Goal: Check status: Check status

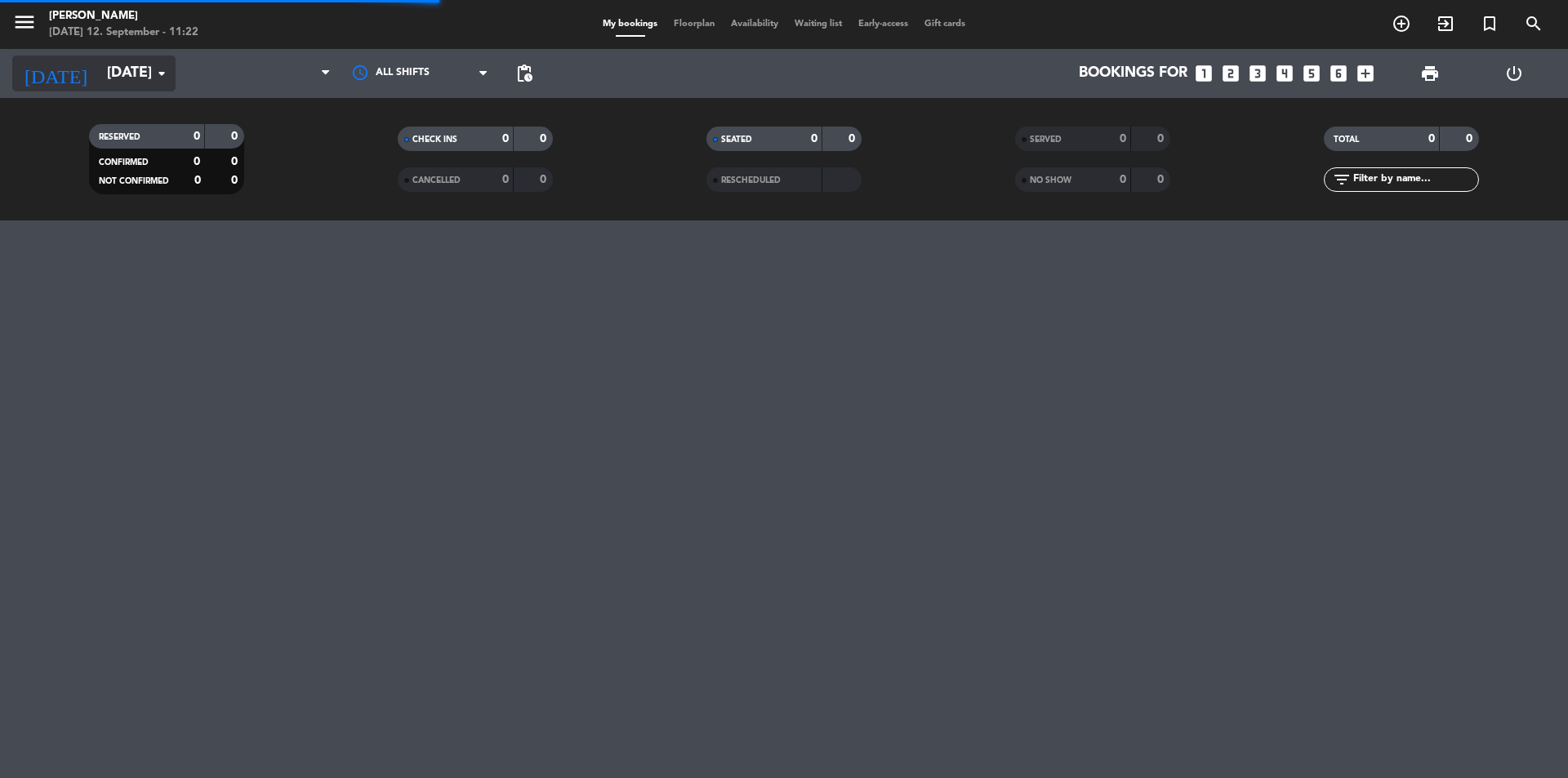
click at [127, 66] on input "[DATE]" at bounding box center [194, 73] width 189 height 33
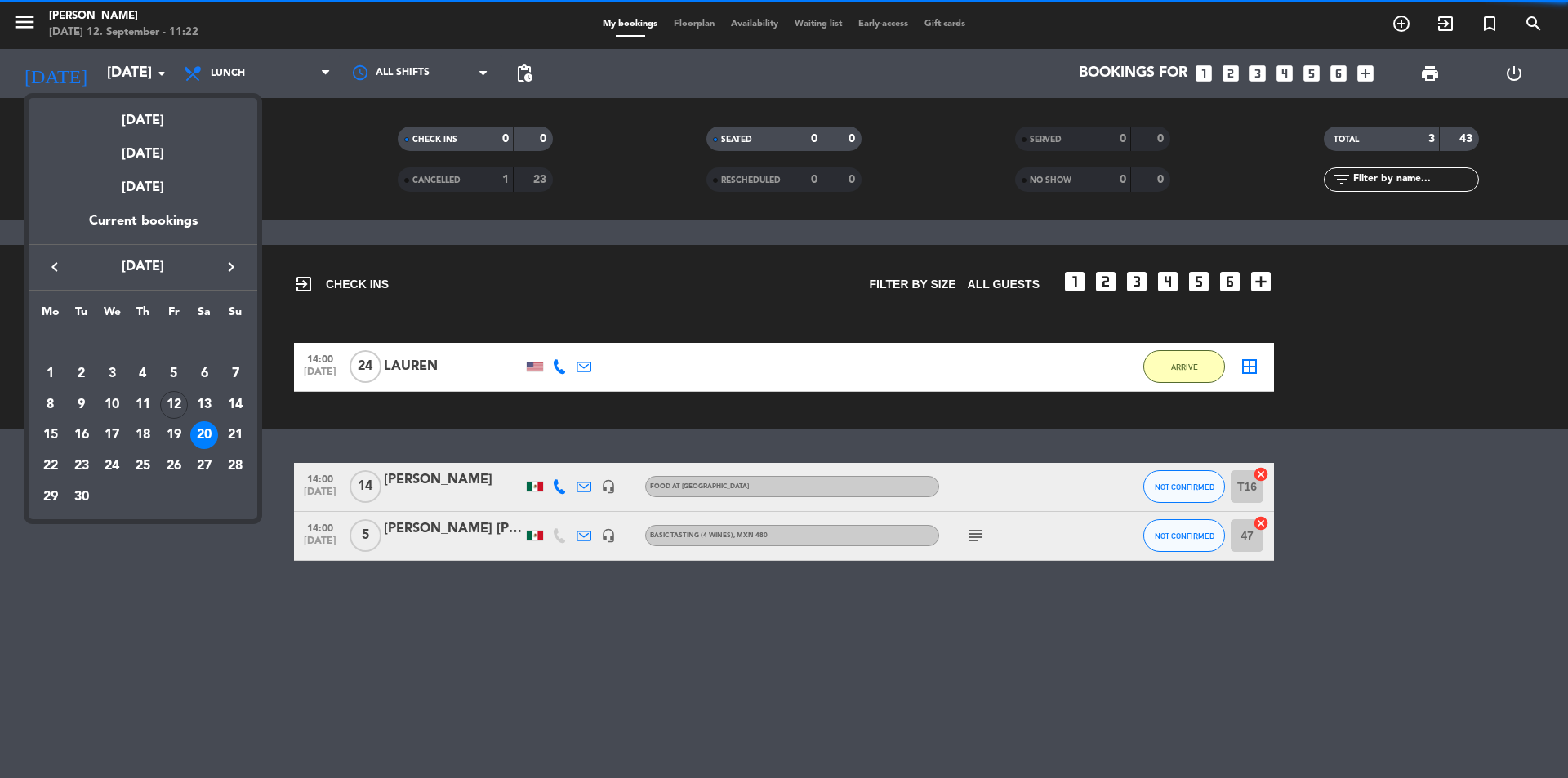
click at [132, 68] on div at bounding box center [784, 389] width 1568 height 778
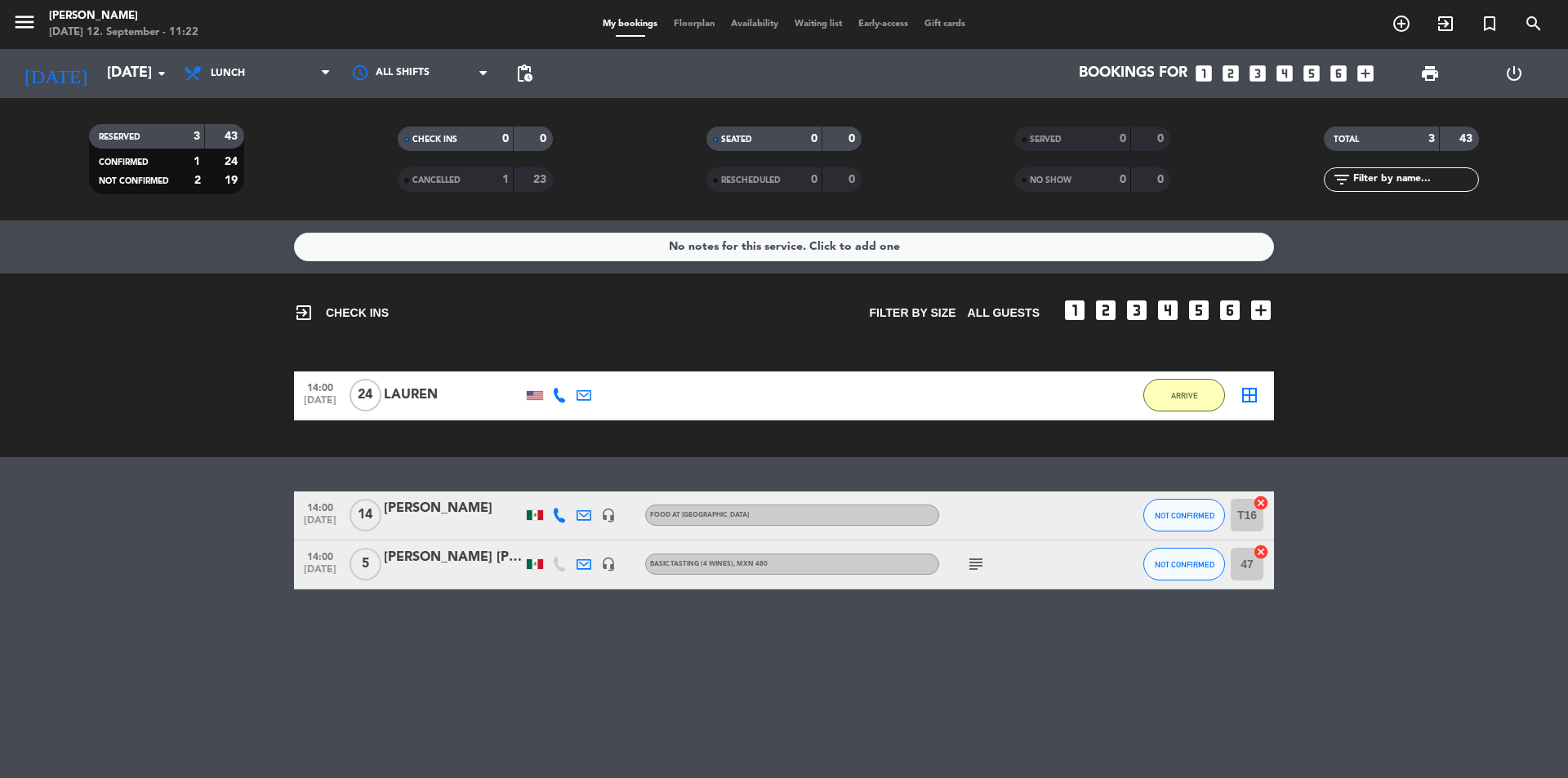
click at [415, 388] on div "LAUREN" at bounding box center [453, 395] width 139 height 21
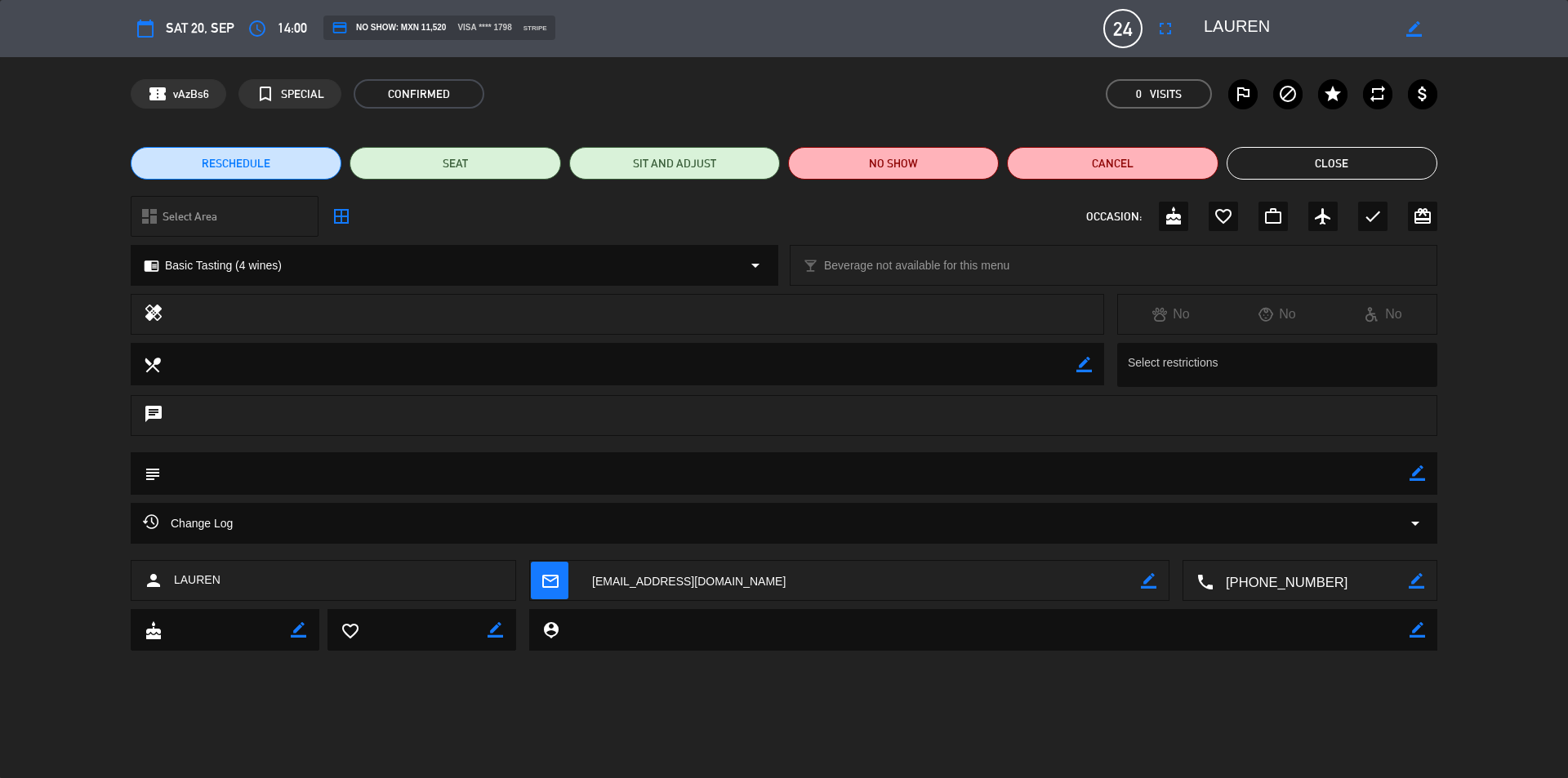
click at [1331, 164] on button "Close" at bounding box center [1332, 163] width 211 height 33
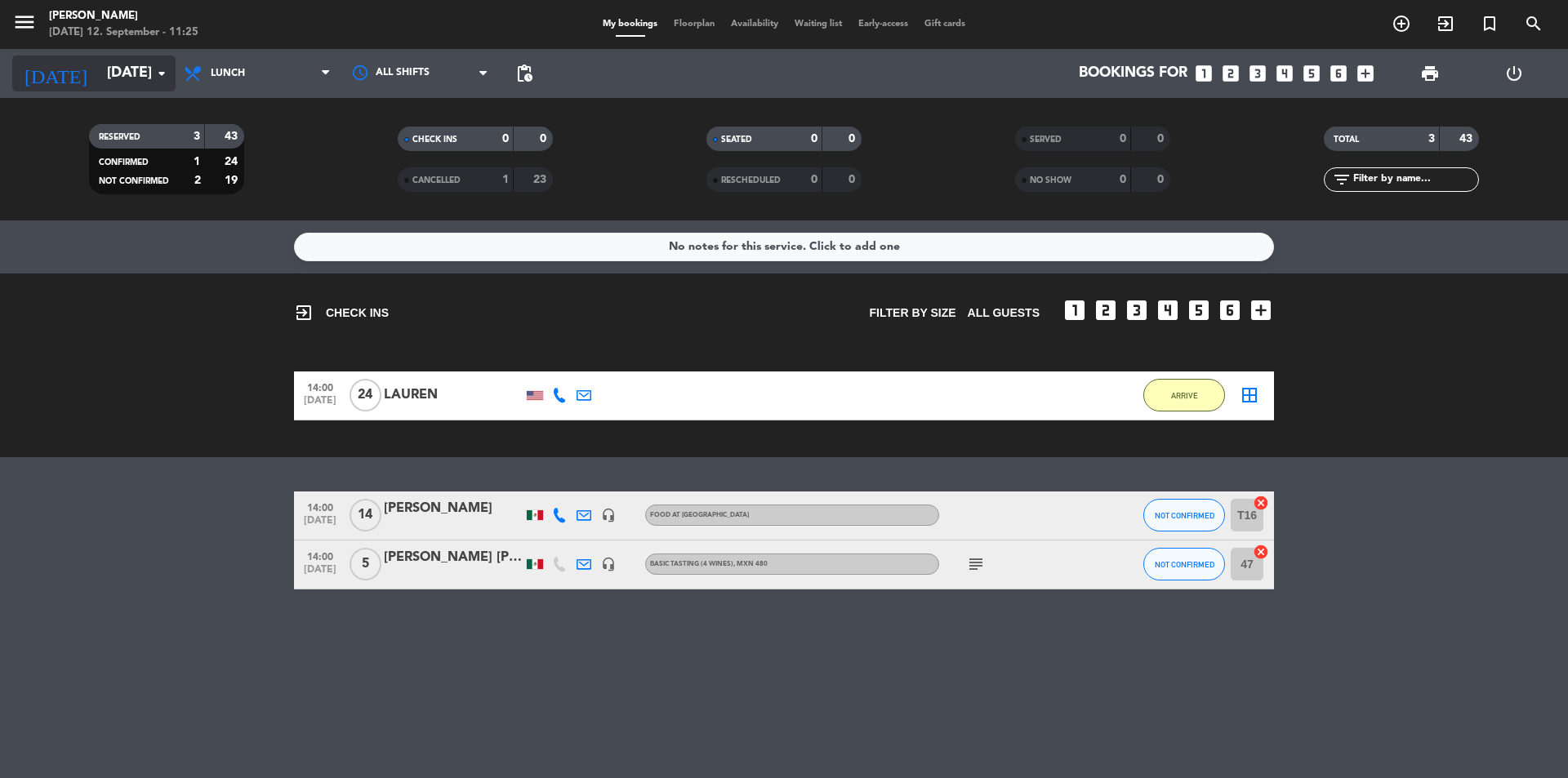
click at [99, 78] on input "[DATE]" at bounding box center [194, 73] width 189 height 33
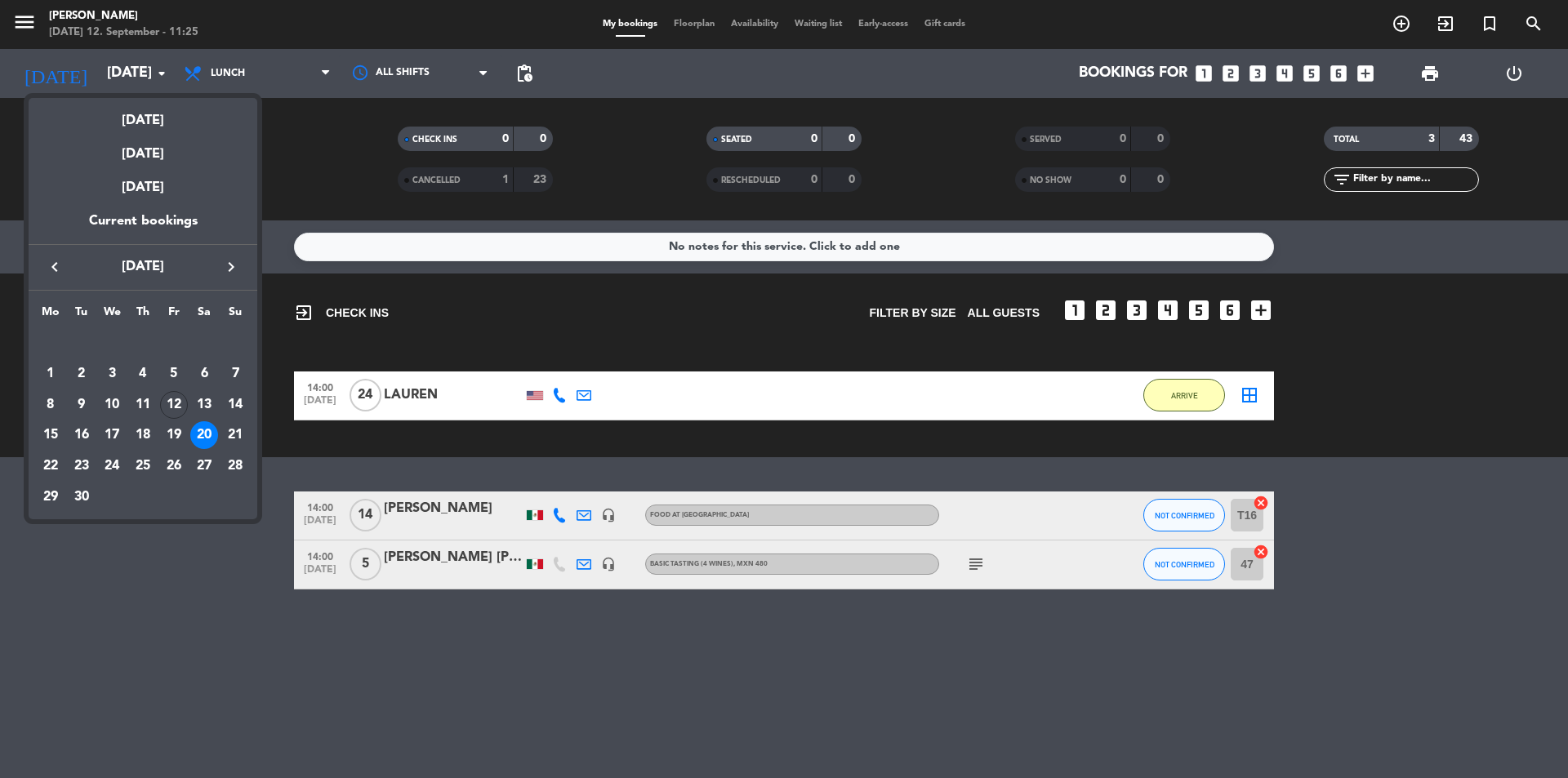
drag, startPoint x: 116, startPoint y: 115, endPoint x: 125, endPoint y: 115, distance: 9.0
click at [117, 115] on div "[DATE]" at bounding box center [143, 115] width 228 height 34
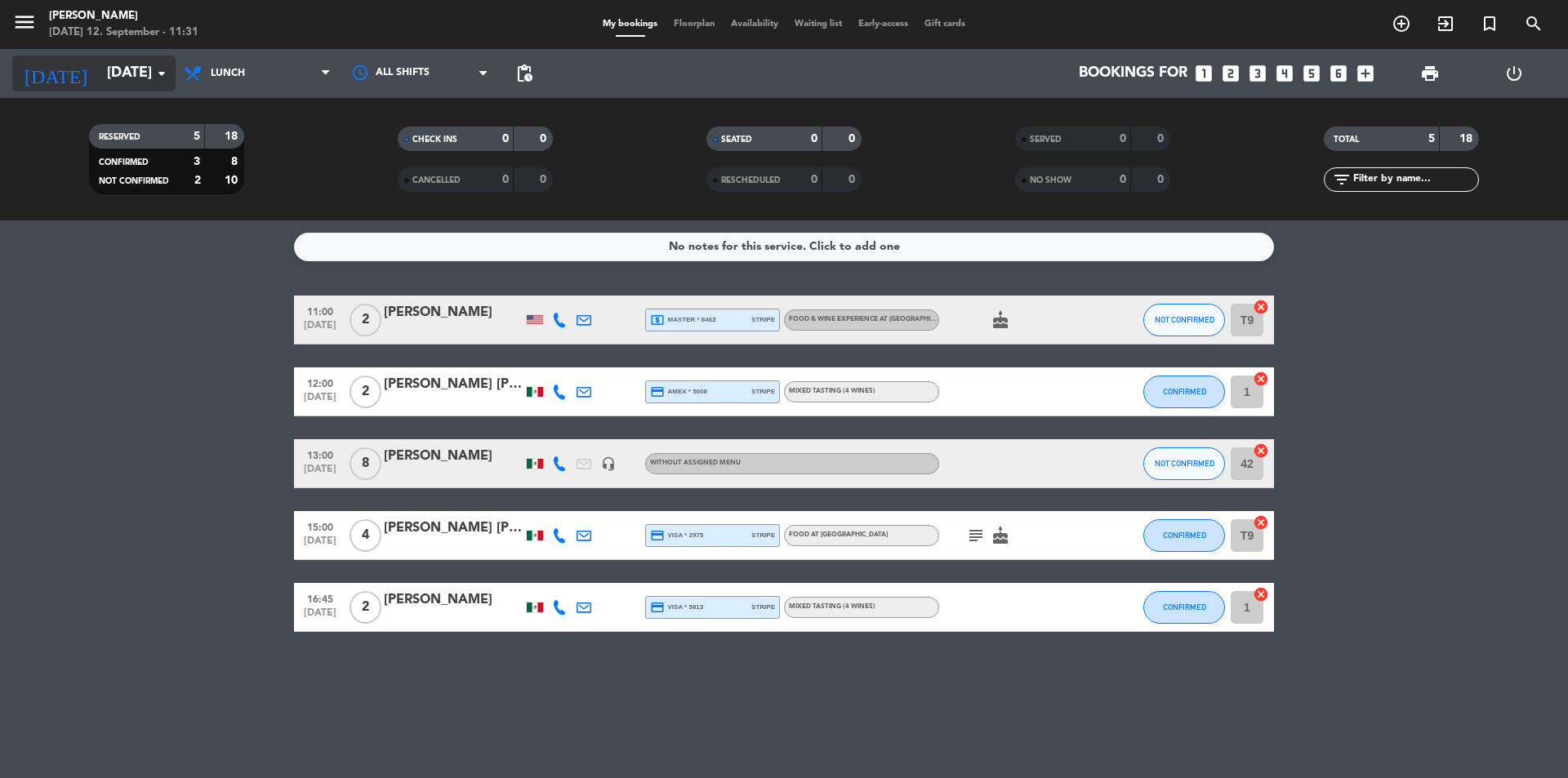
click at [153, 62] on input "[DATE]" at bounding box center [194, 73] width 189 height 33
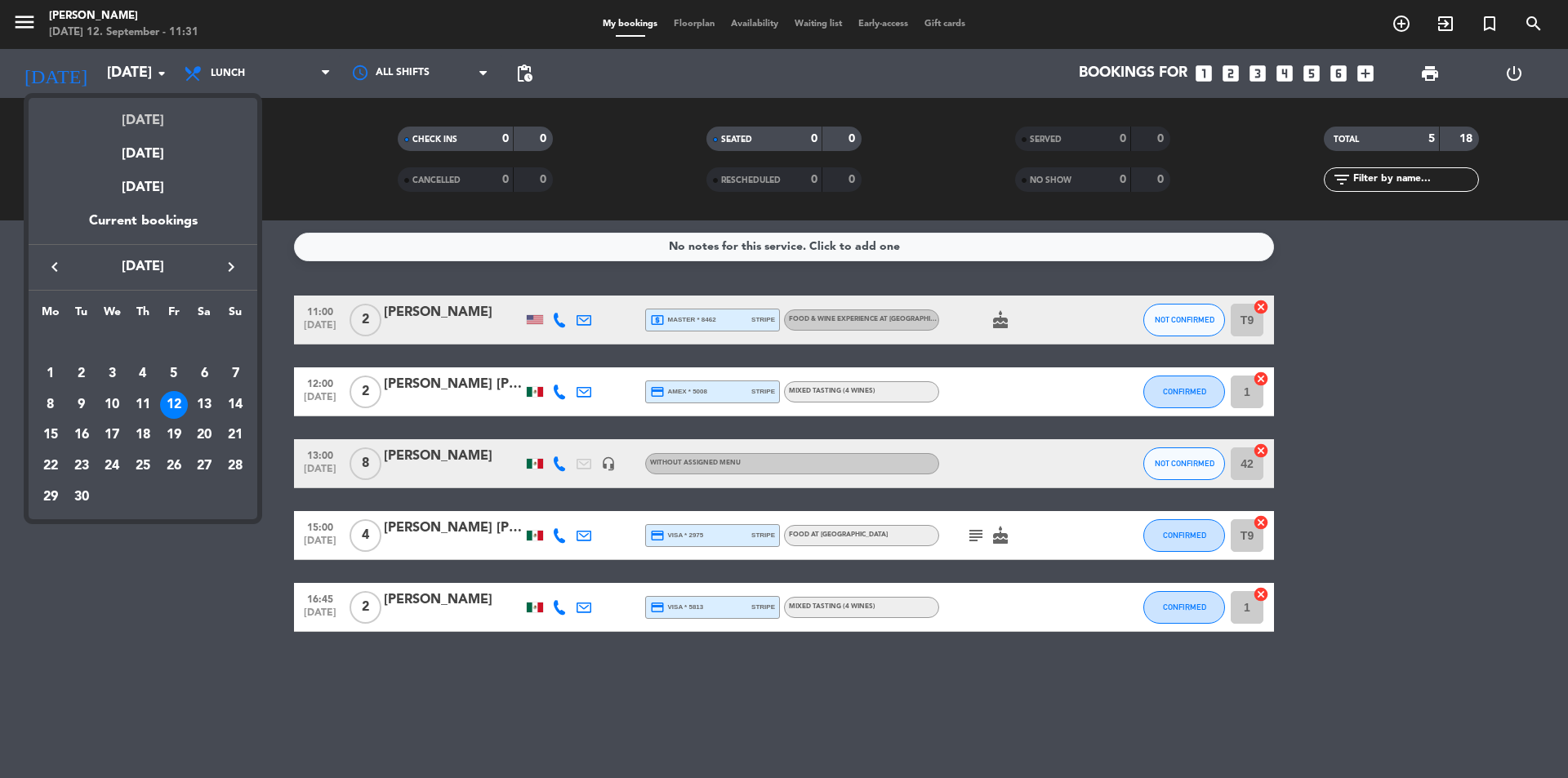
click at [158, 112] on div "[DATE]" at bounding box center [143, 115] width 228 height 34
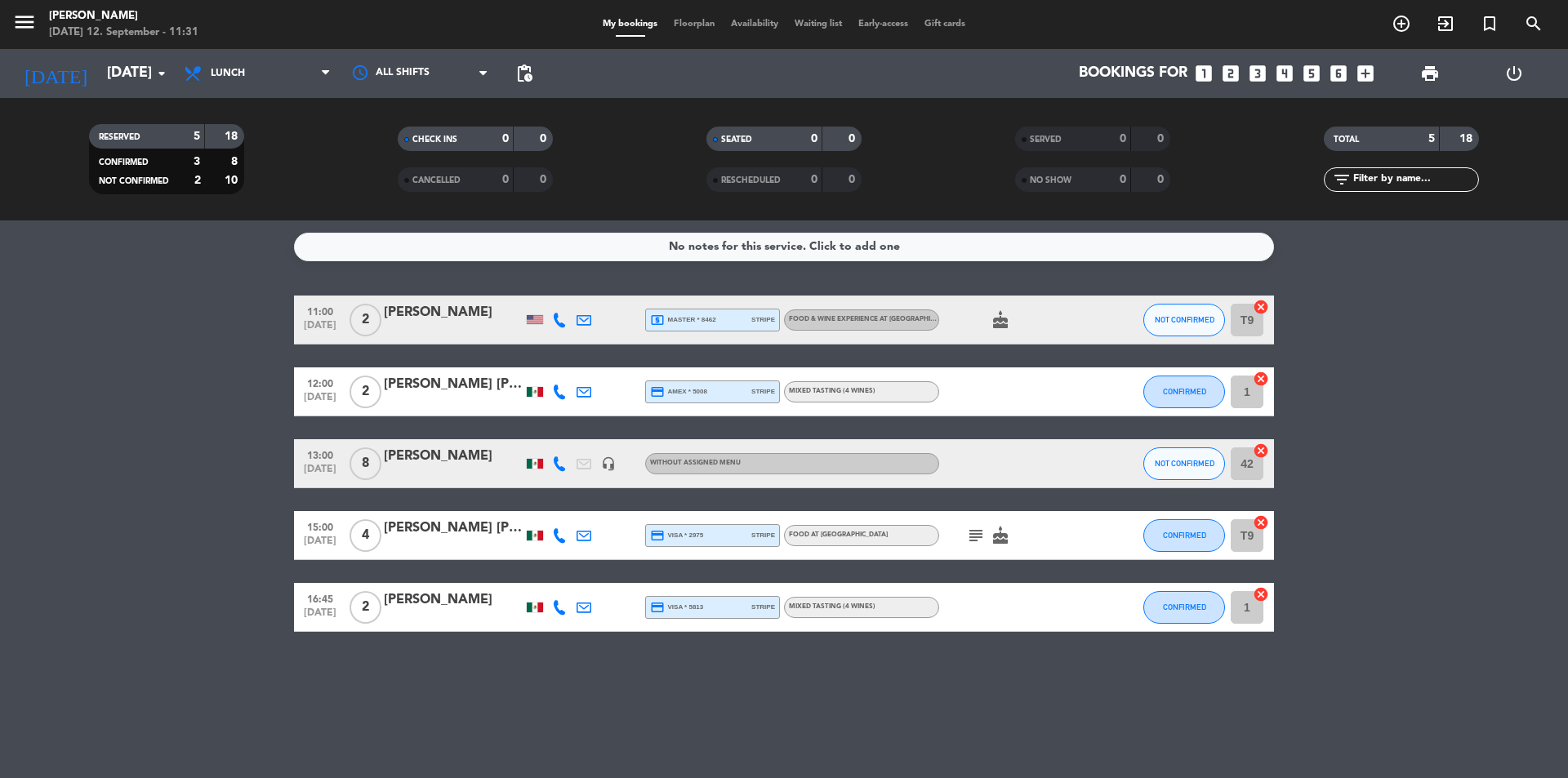
click at [456, 466] on div "[PERSON_NAME]" at bounding box center [453, 457] width 139 height 21
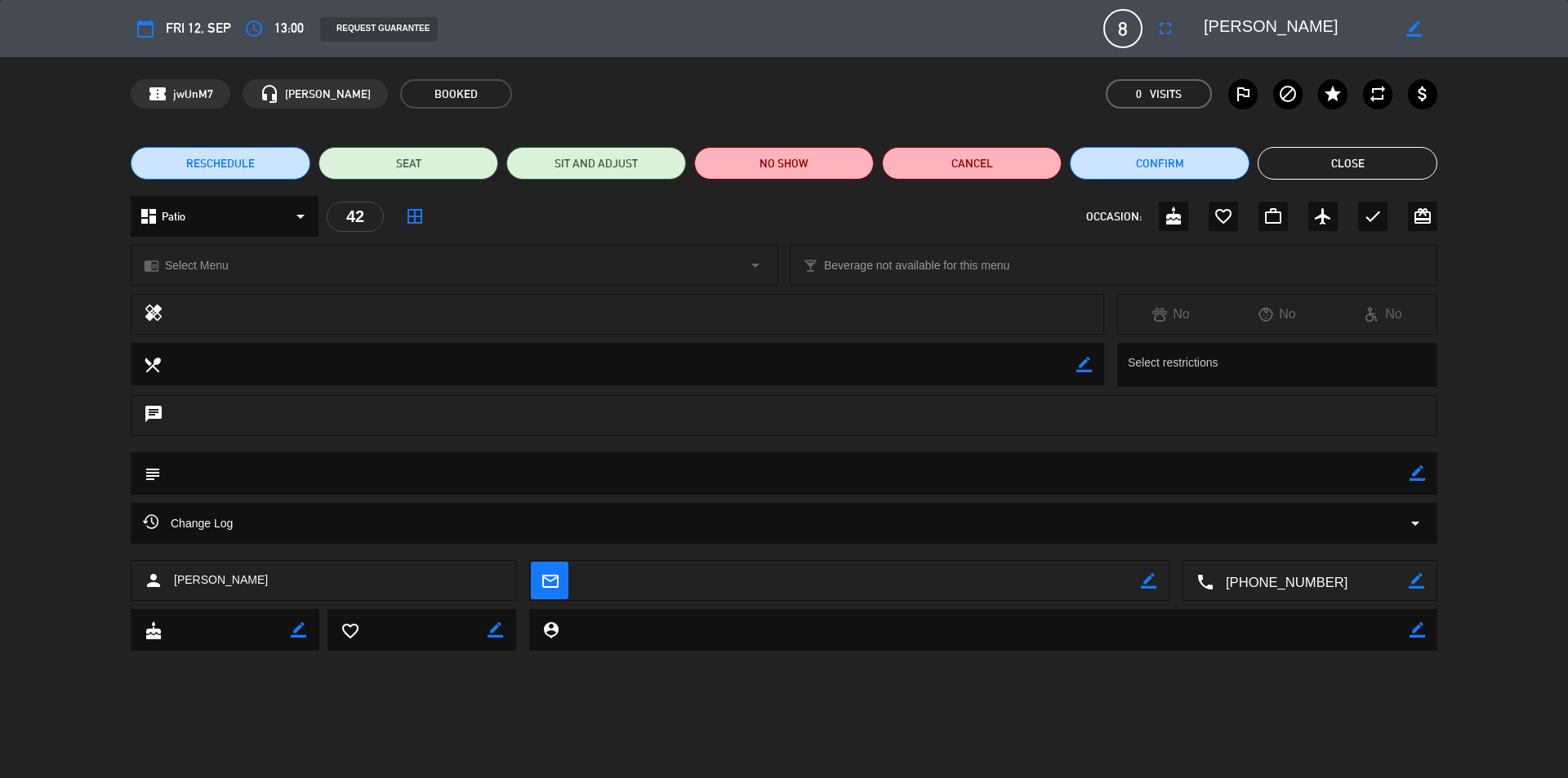
click at [1333, 166] on button "Close" at bounding box center [1347, 163] width 180 height 33
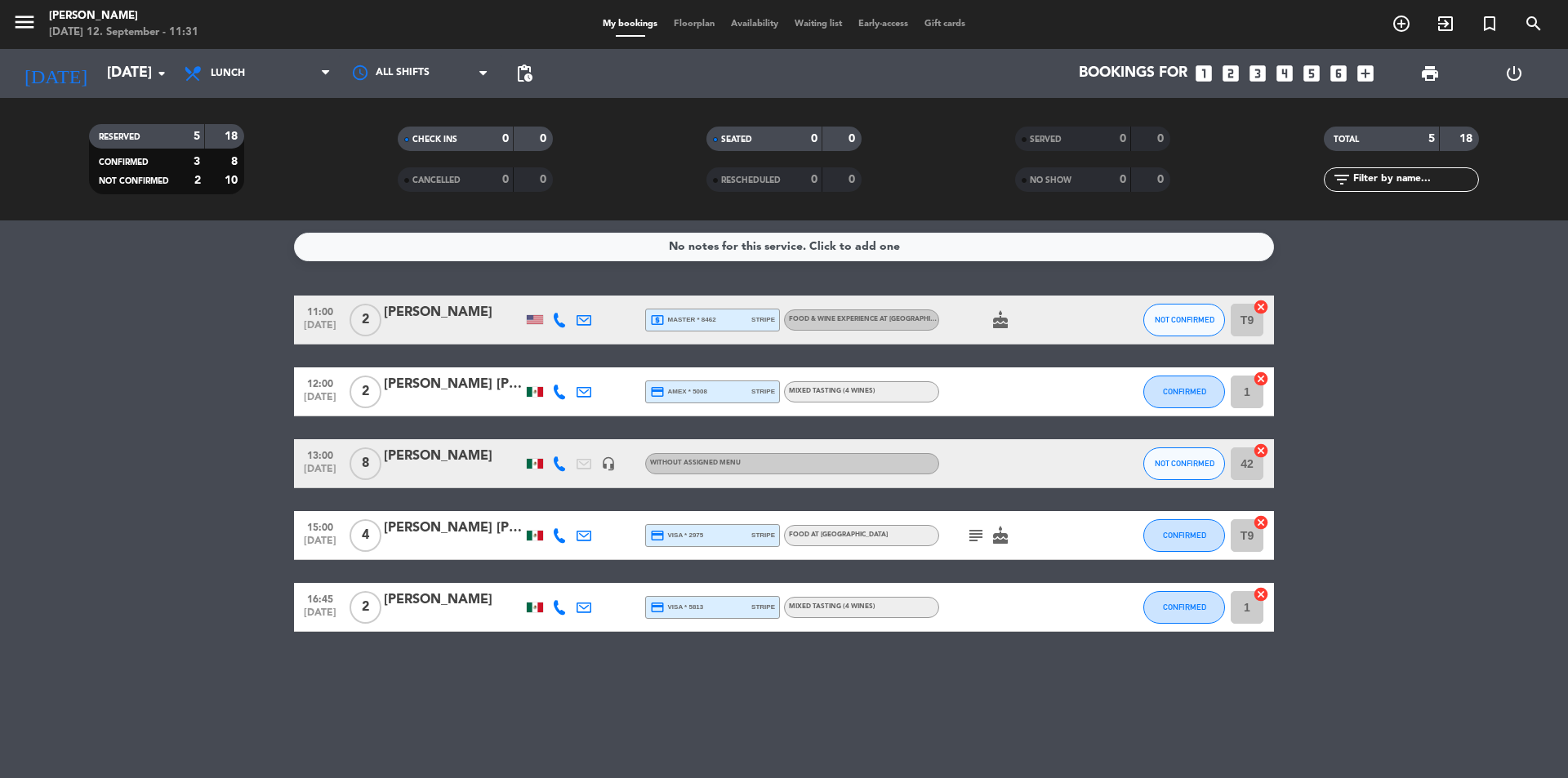
click at [970, 535] on icon "subject" at bounding box center [976, 535] width 19 height 19
click at [135, 69] on input "[DATE]" at bounding box center [194, 73] width 189 height 33
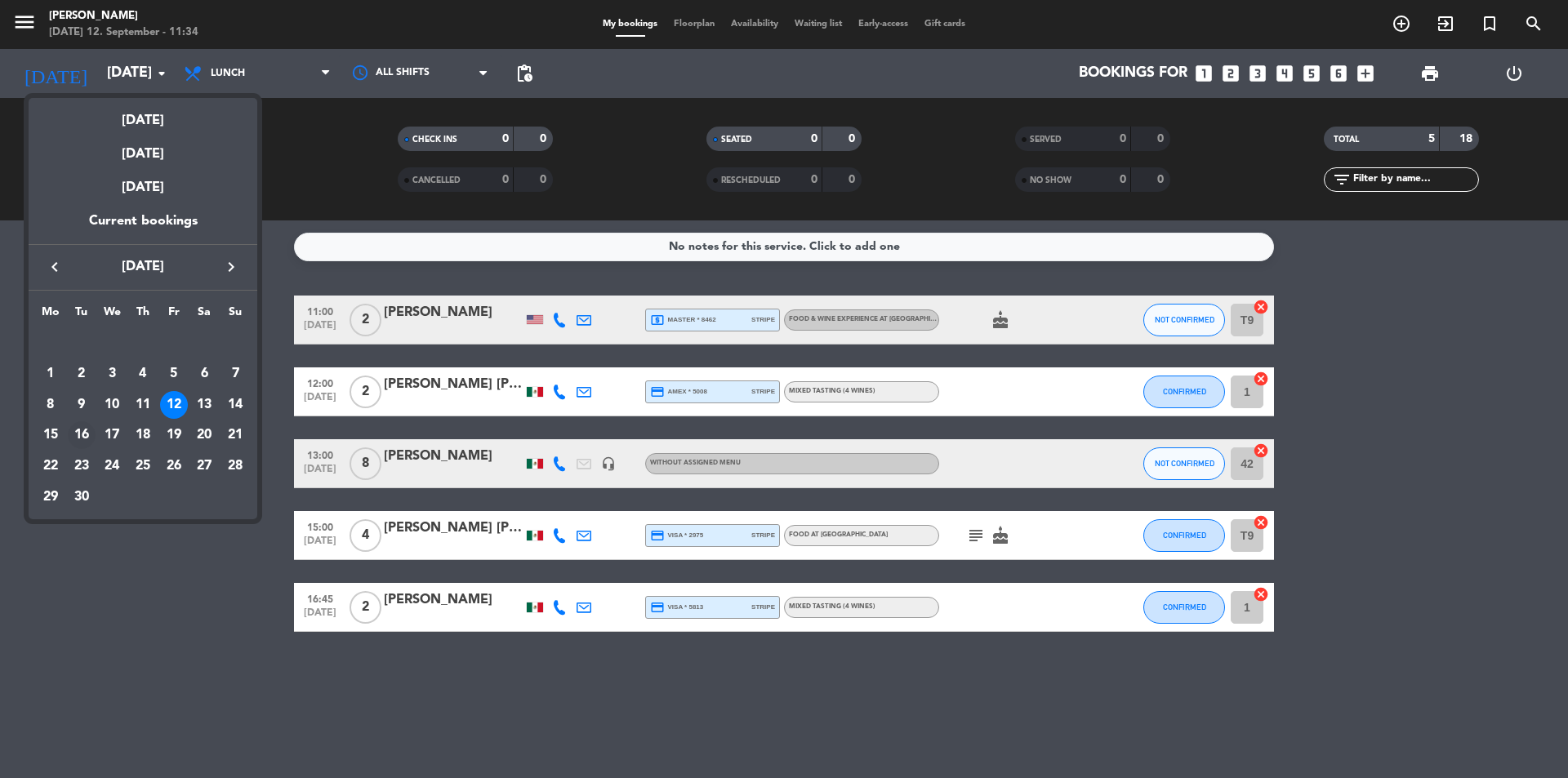
click at [83, 434] on div "16" at bounding box center [81, 435] width 27 height 27
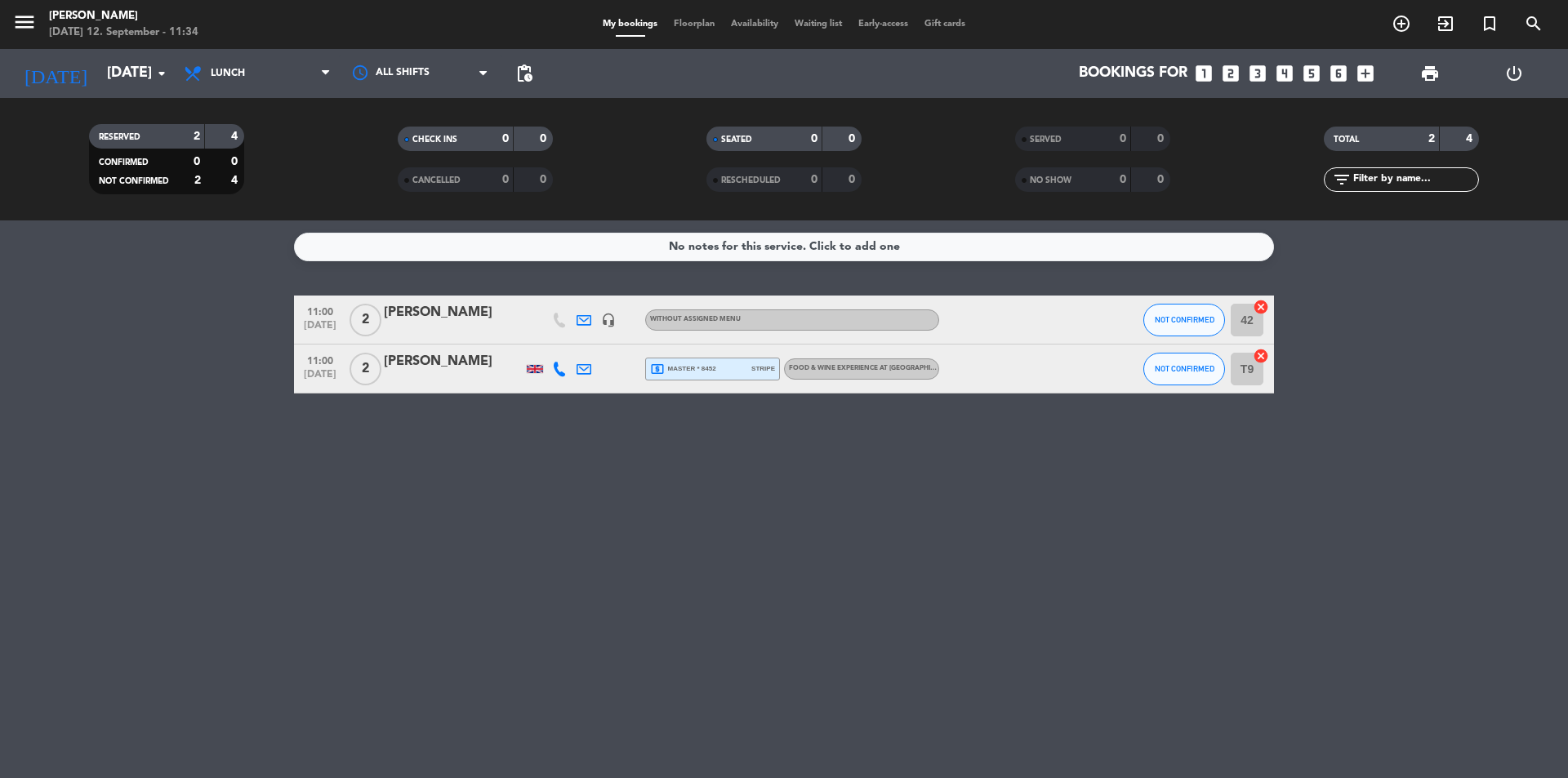
click at [431, 364] on div "[PERSON_NAME]" at bounding box center [453, 362] width 139 height 21
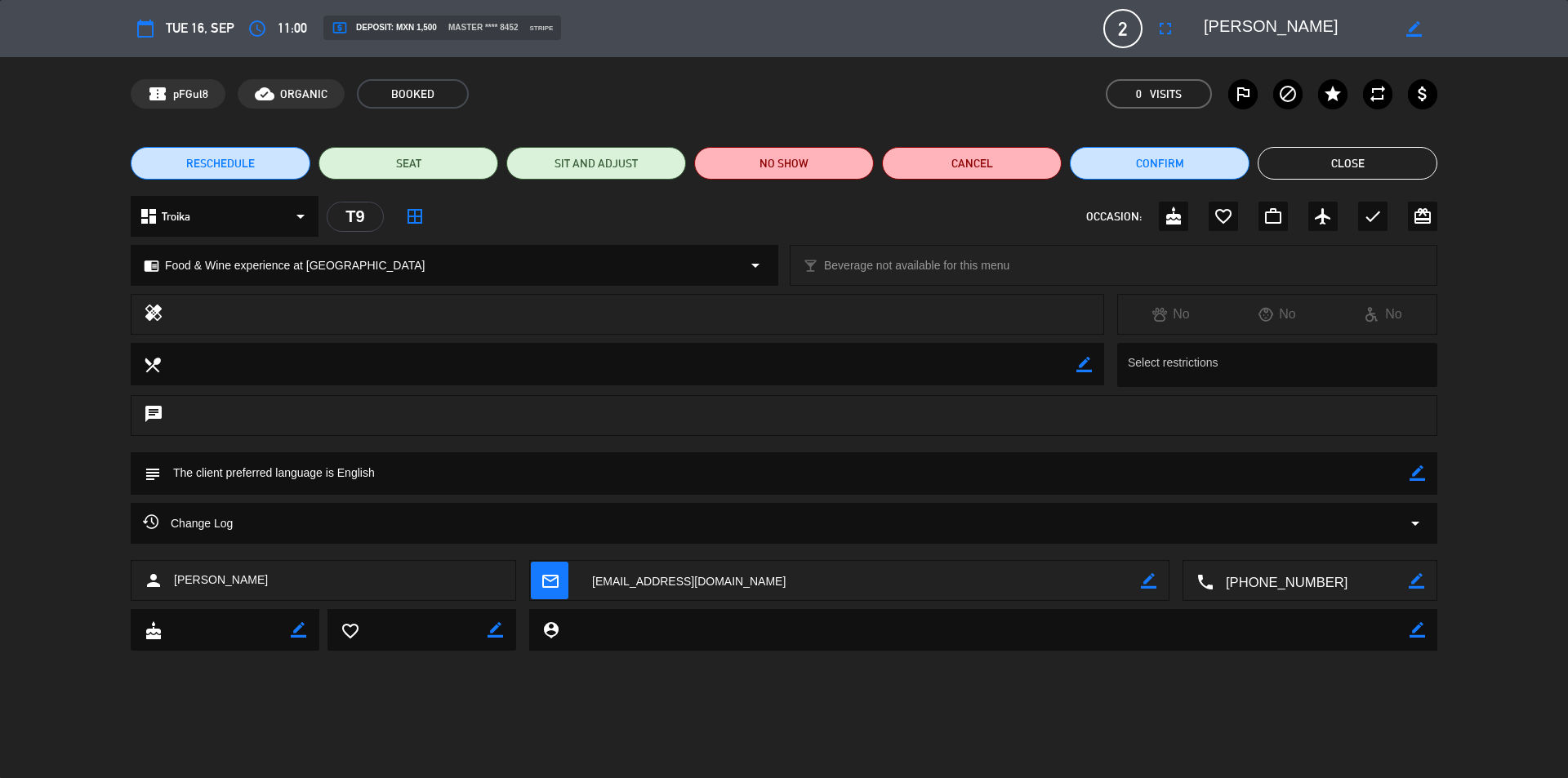
click at [1393, 166] on button "Close" at bounding box center [1347, 163] width 180 height 33
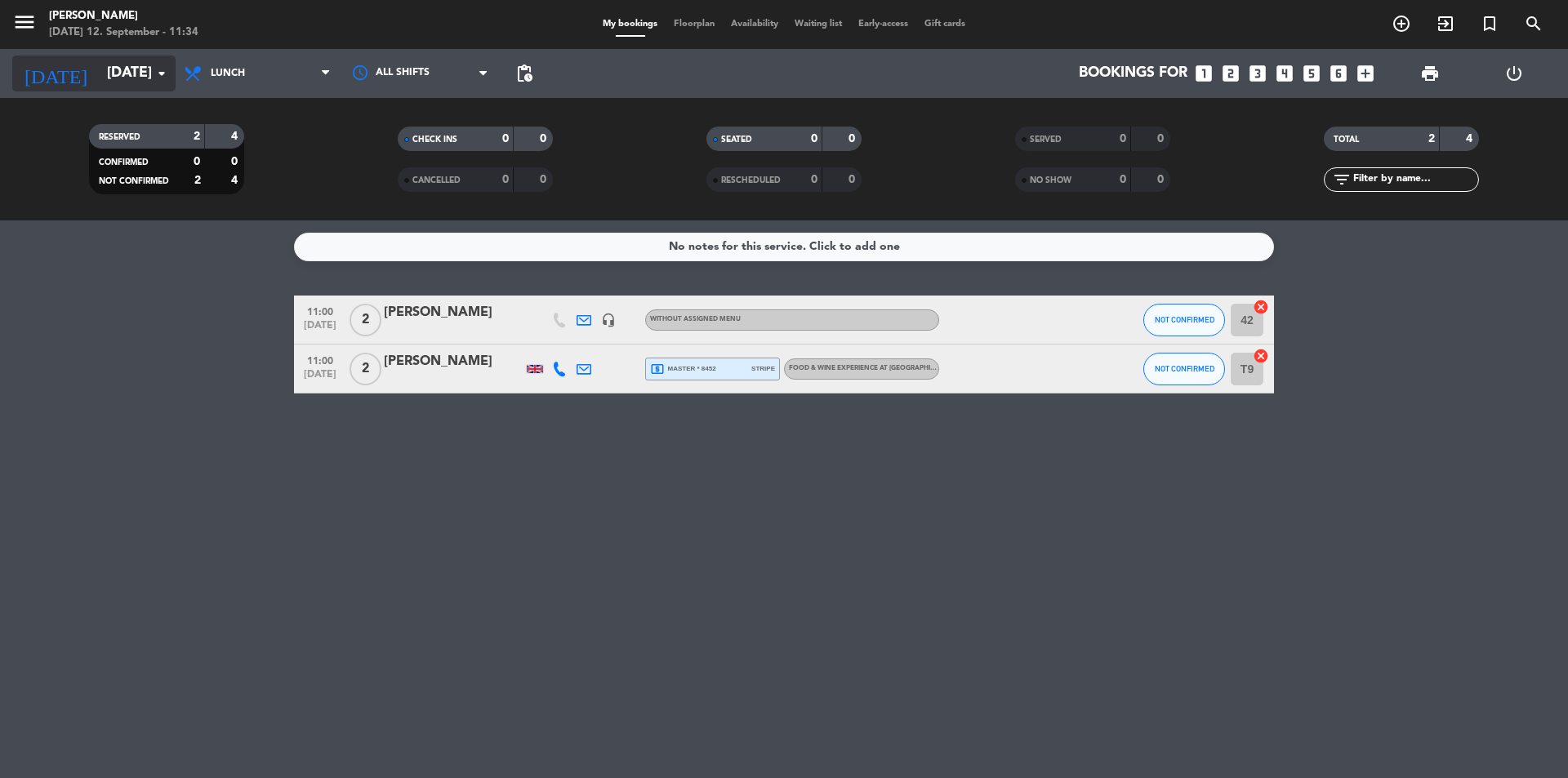
click at [109, 81] on input "[DATE]" at bounding box center [194, 73] width 189 height 33
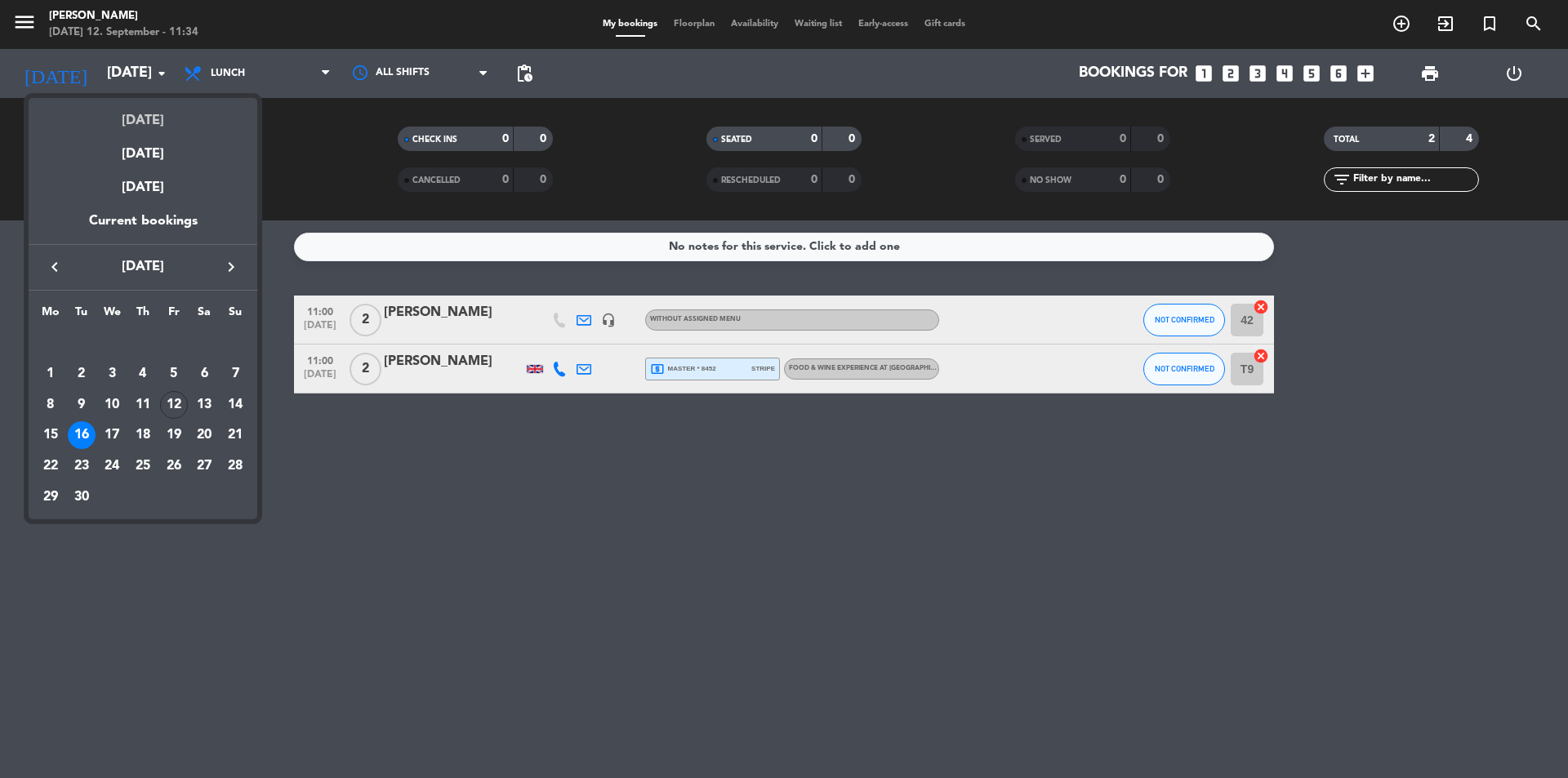
click at [149, 110] on div "[DATE]" at bounding box center [143, 115] width 228 height 34
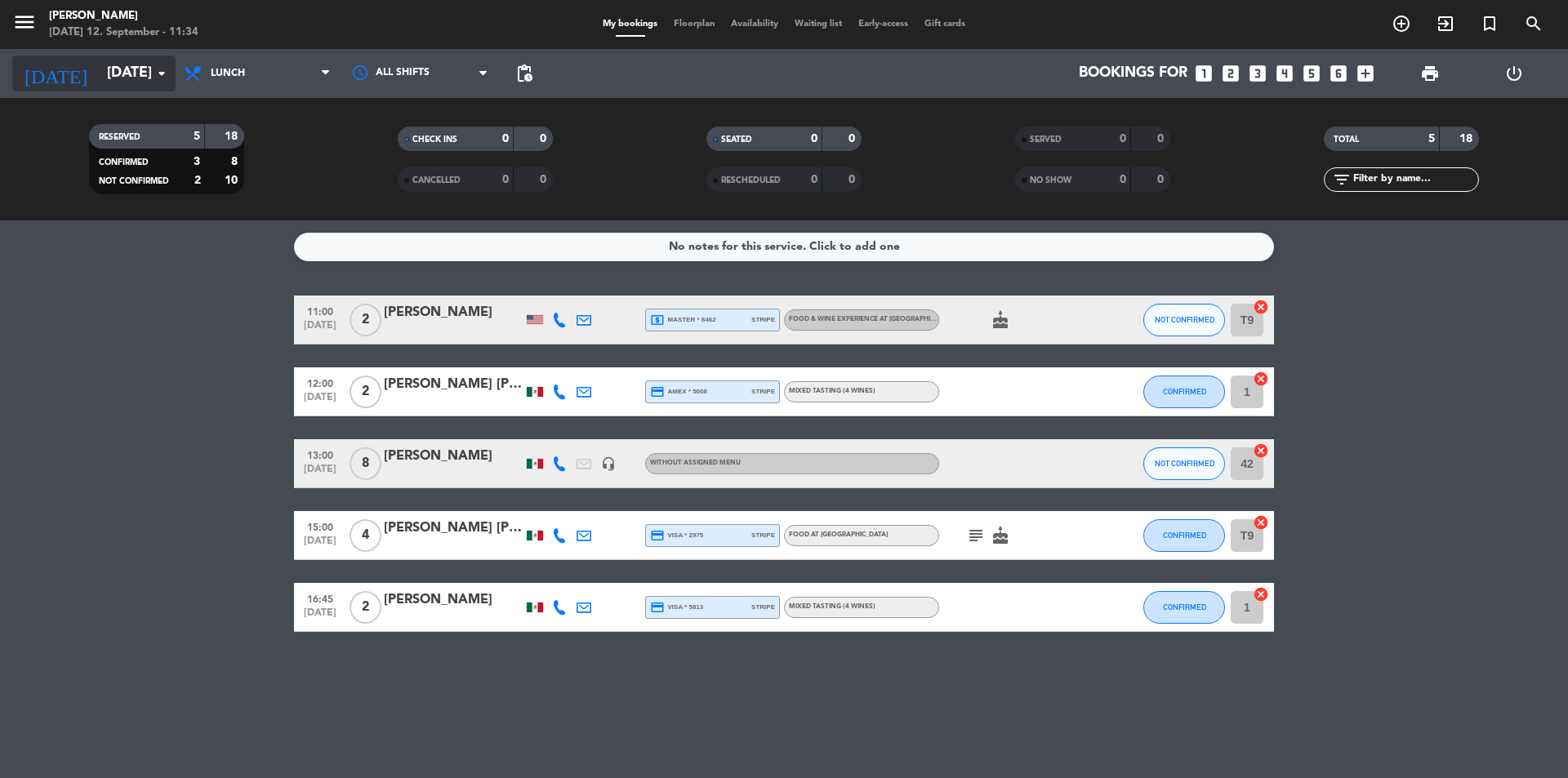
click at [119, 65] on input "[DATE]" at bounding box center [194, 73] width 189 height 33
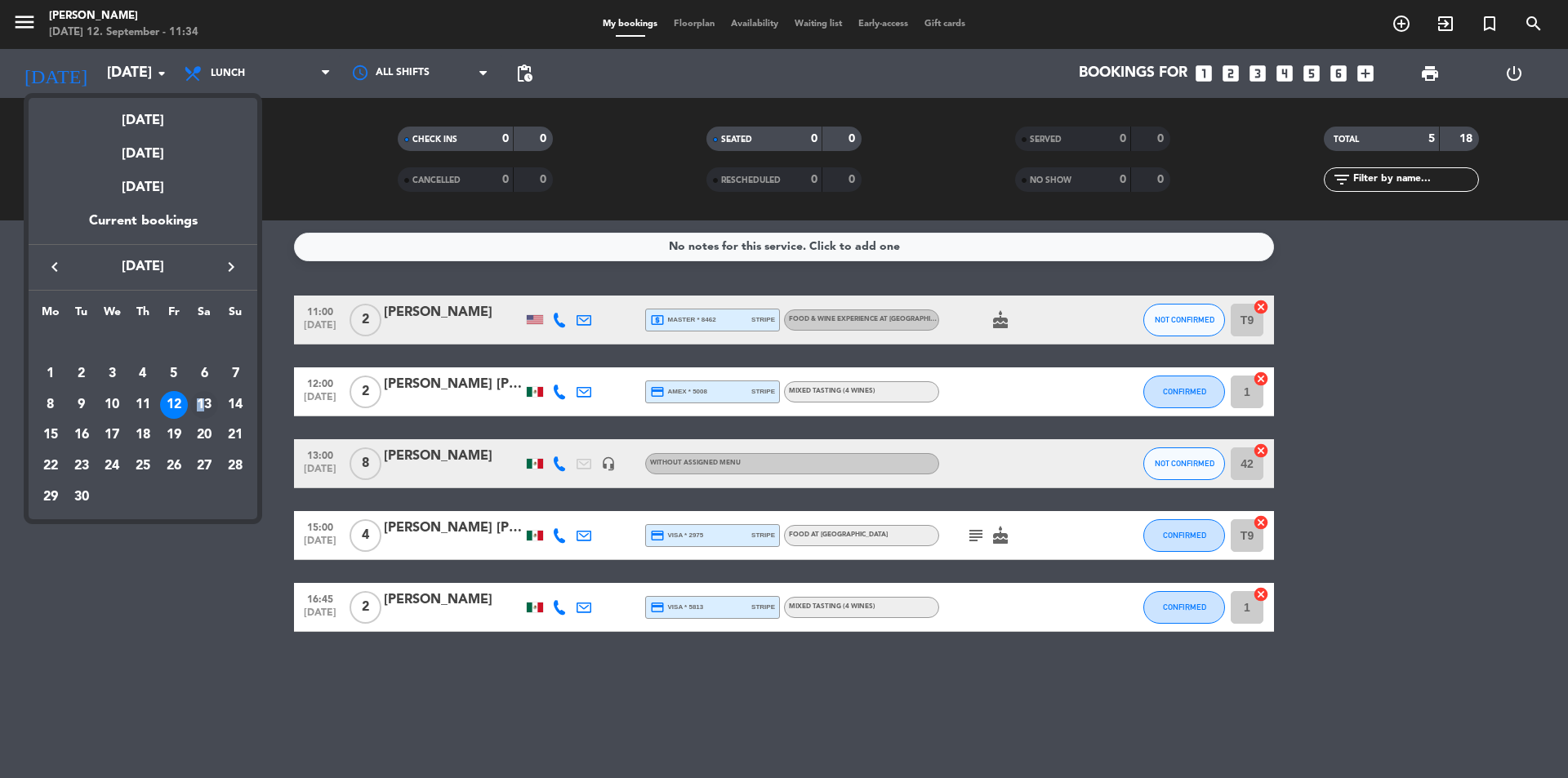
click at [201, 399] on div "13" at bounding box center [204, 404] width 27 height 27
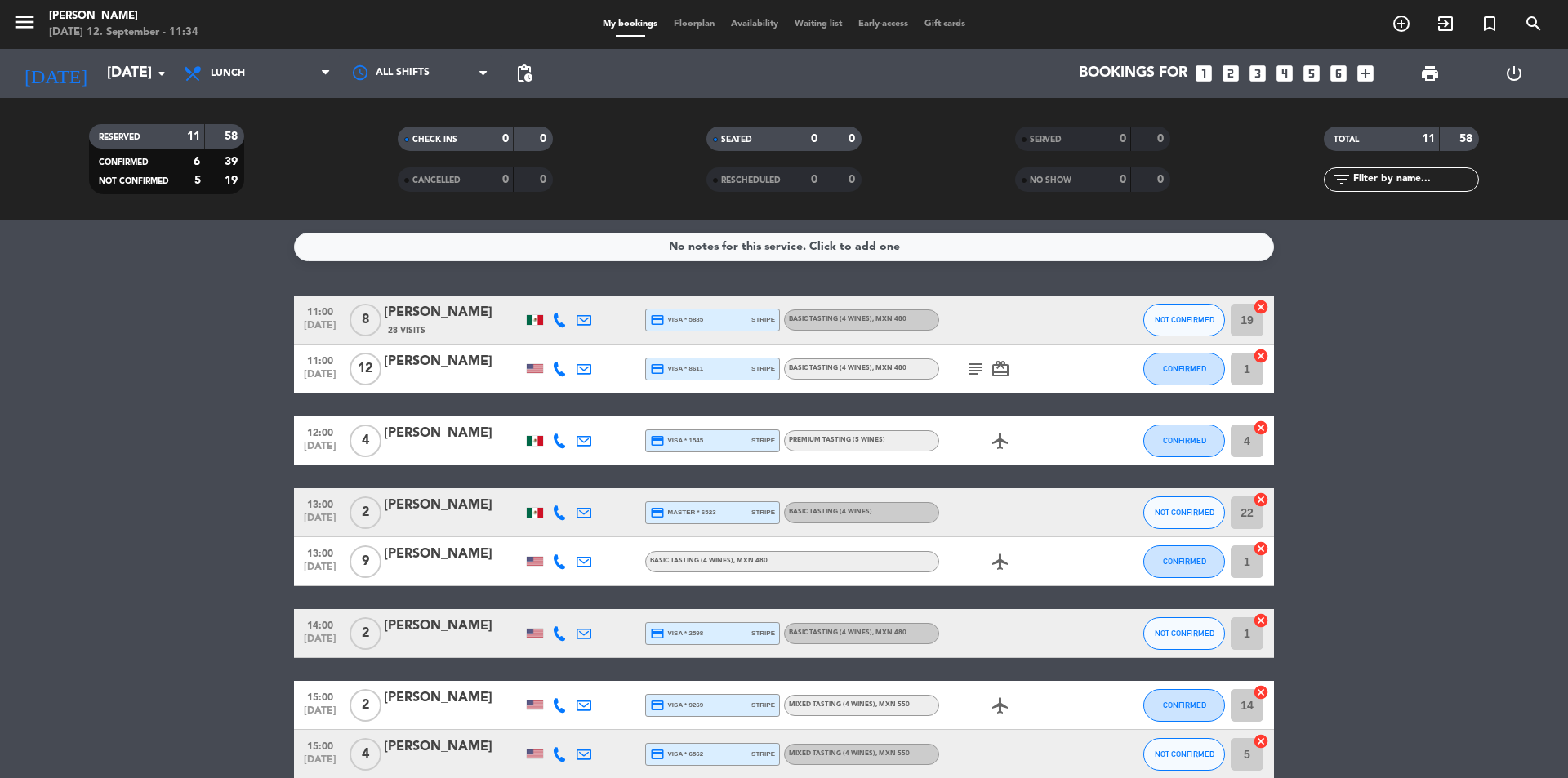
click at [984, 366] on icon "subject" at bounding box center [976, 369] width 19 height 19
click at [983, 365] on icon "subject" at bounding box center [976, 369] width 19 height 19
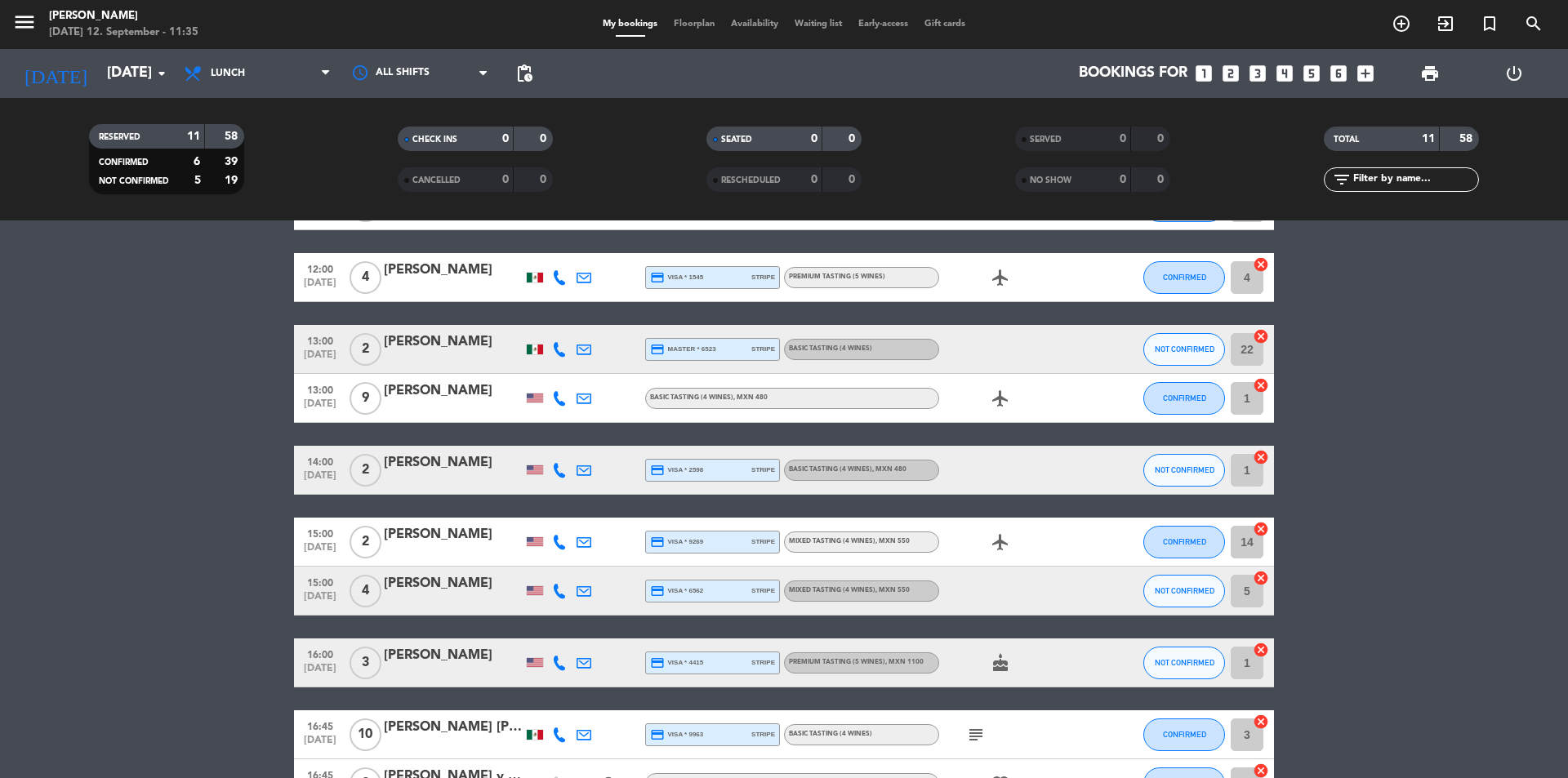
scroll to position [275, 0]
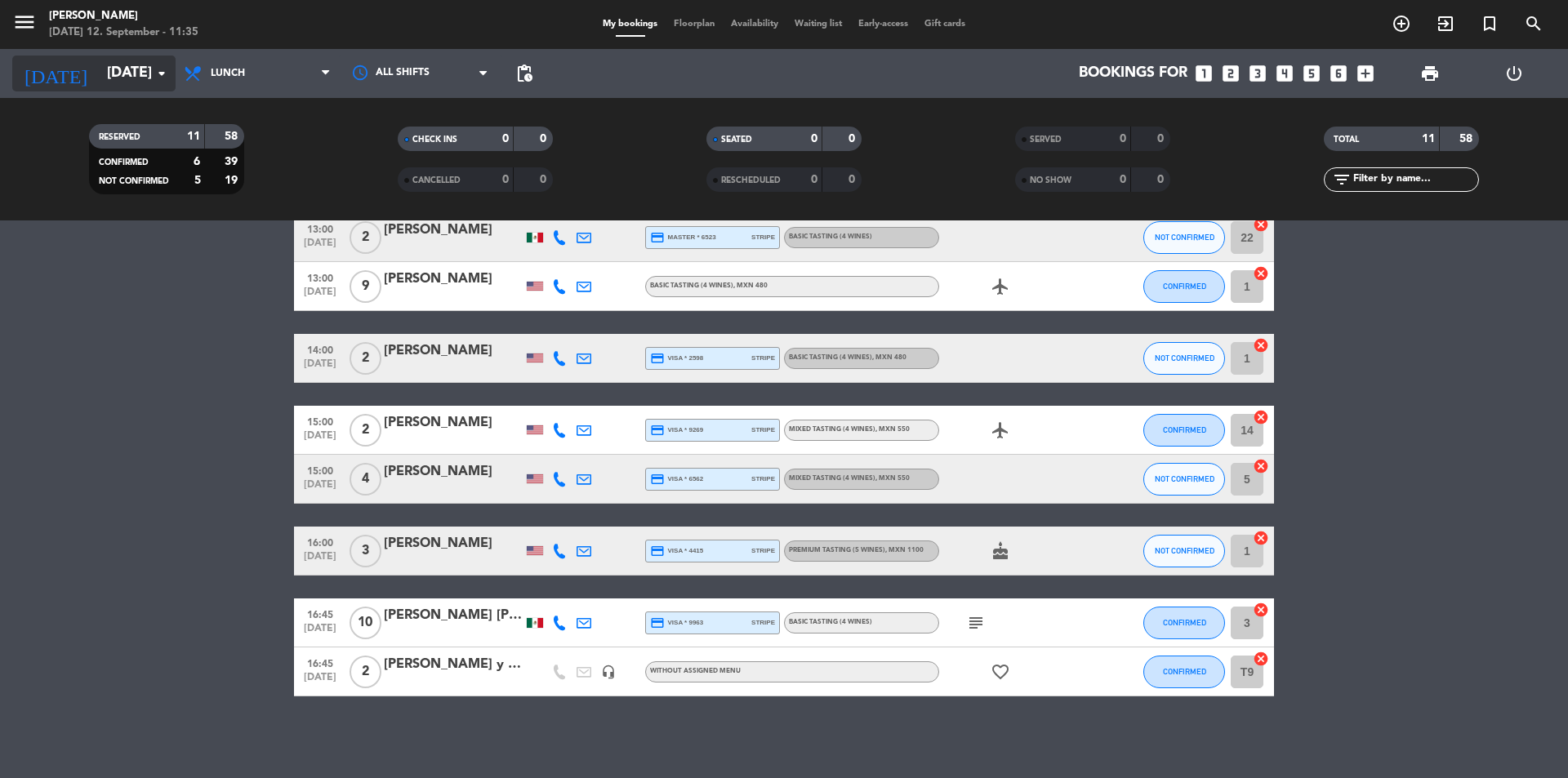
click at [142, 75] on input "[DATE]" at bounding box center [194, 73] width 189 height 33
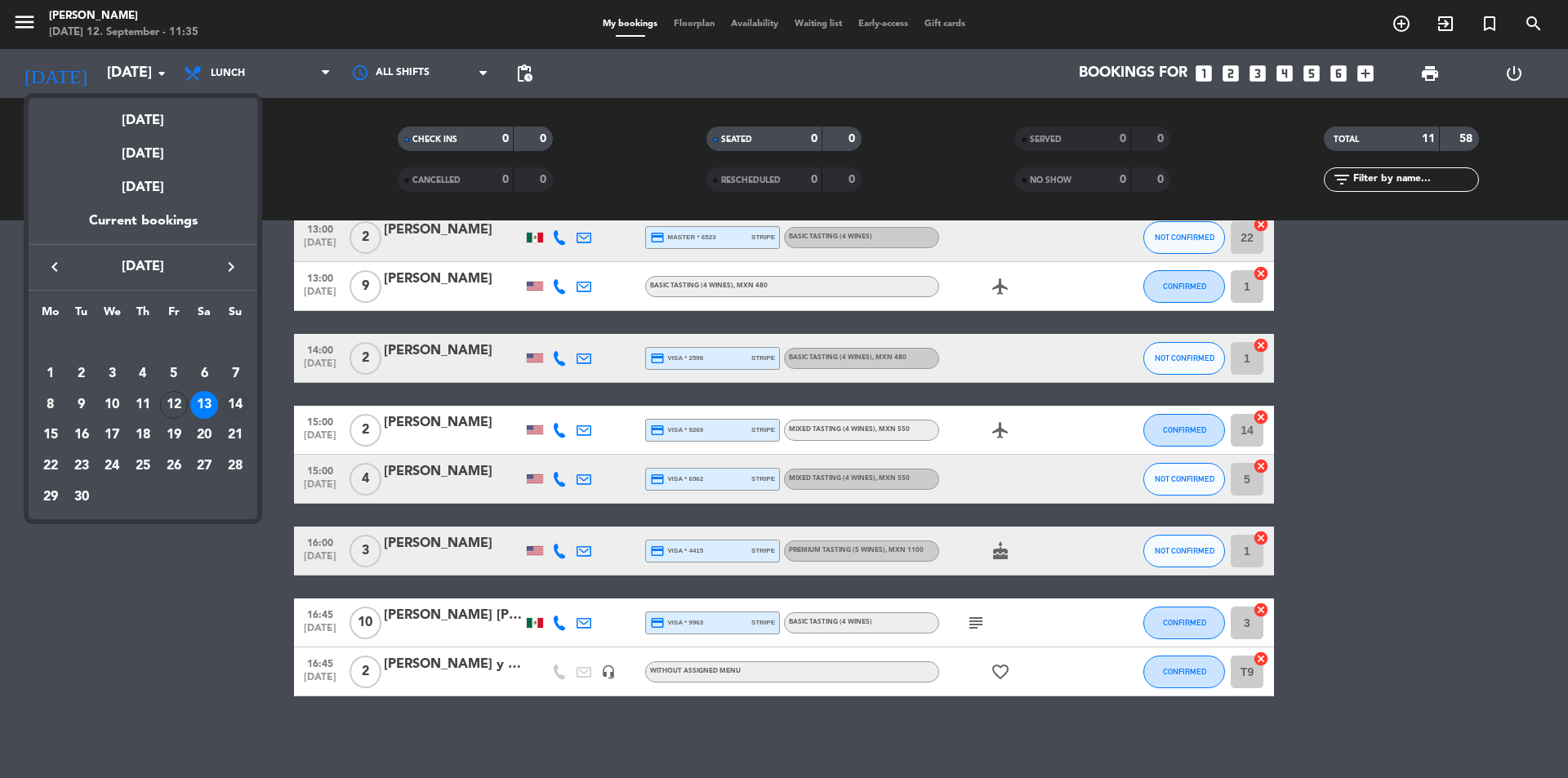
click at [229, 407] on div "14" at bounding box center [235, 404] width 27 height 27
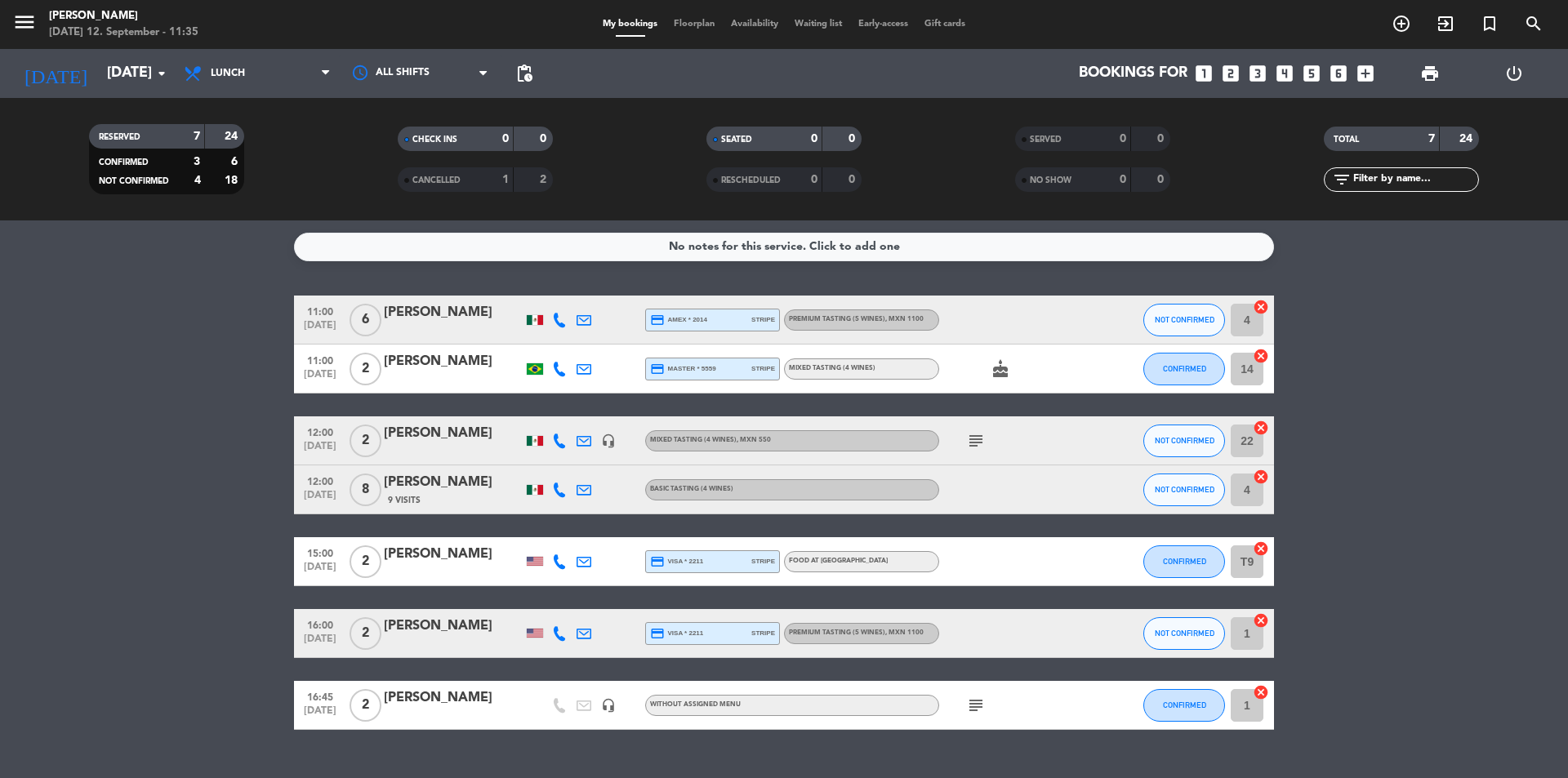
scroll to position [34, 0]
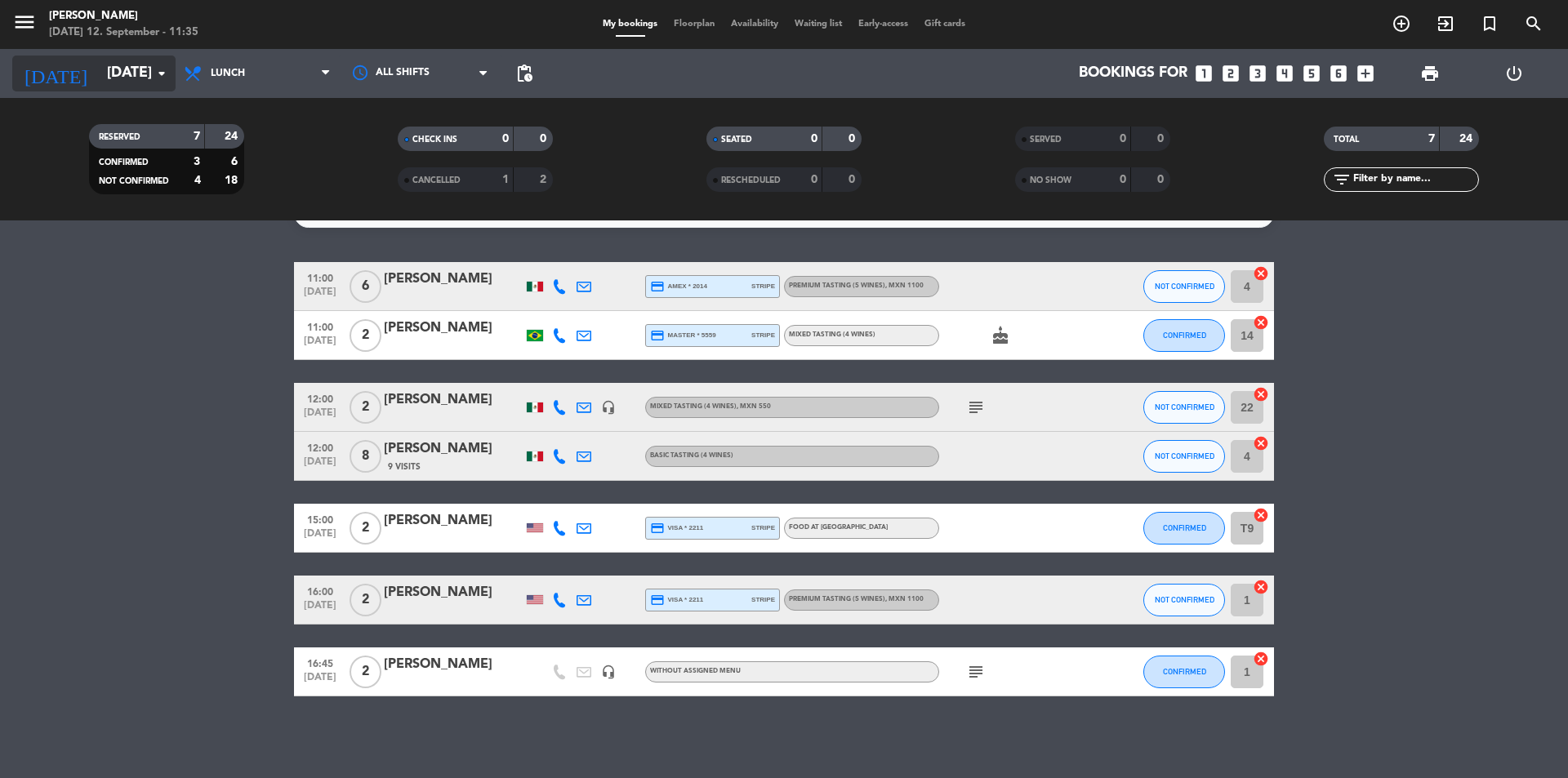
click at [114, 73] on input "[DATE]" at bounding box center [194, 73] width 189 height 33
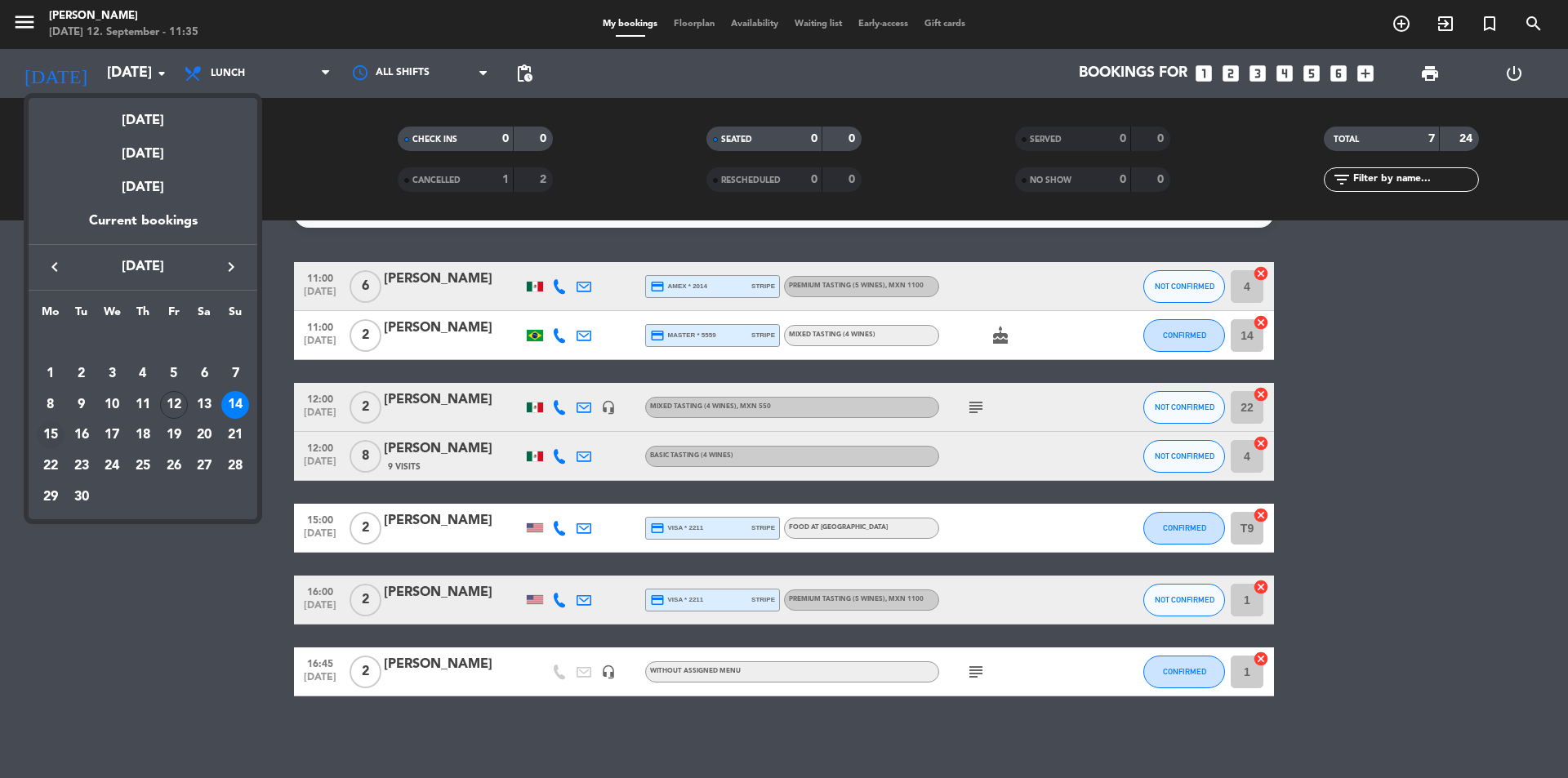
click at [54, 440] on div "15" at bounding box center [50, 435] width 27 height 27
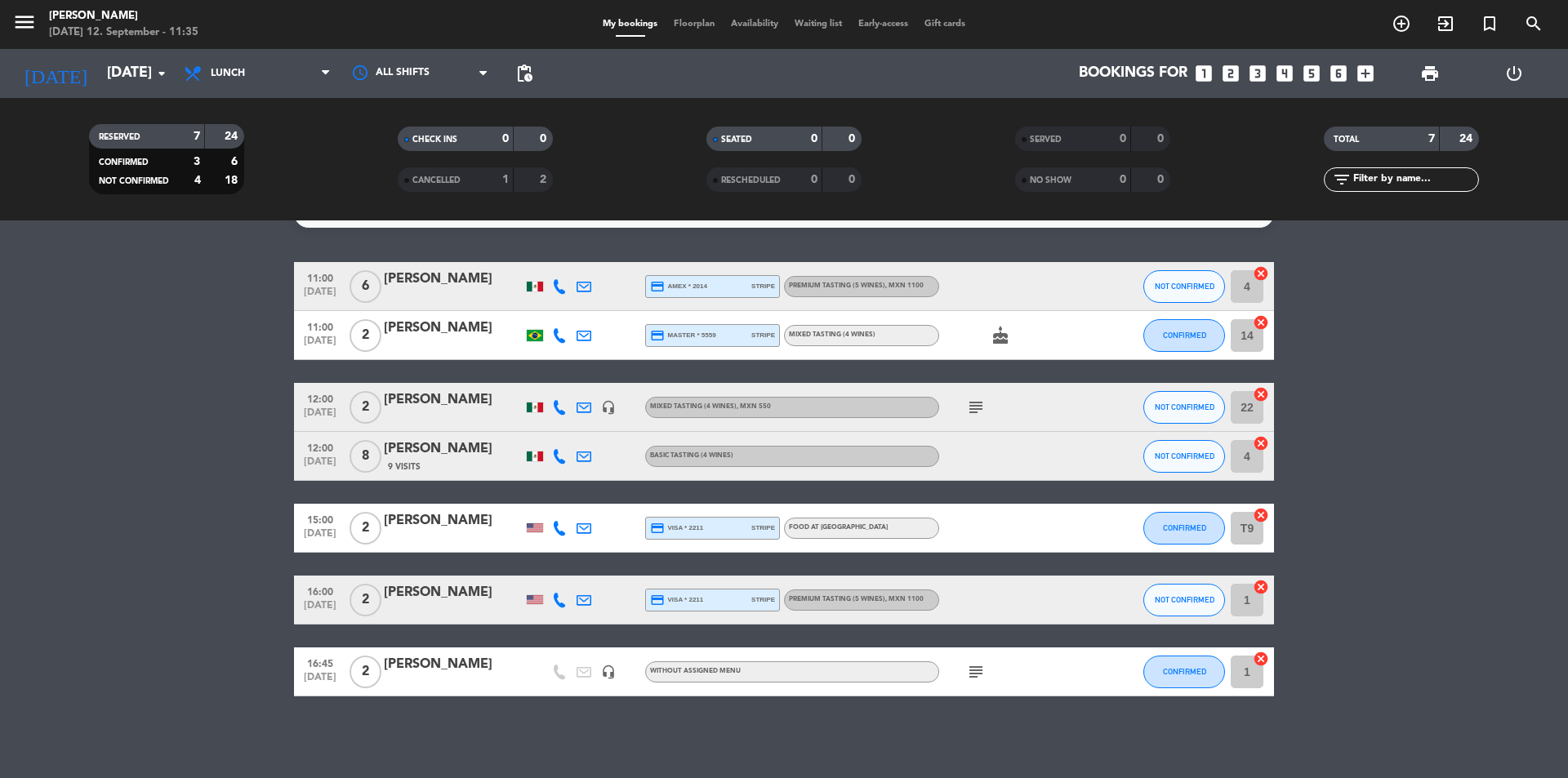
type input "[DATE]"
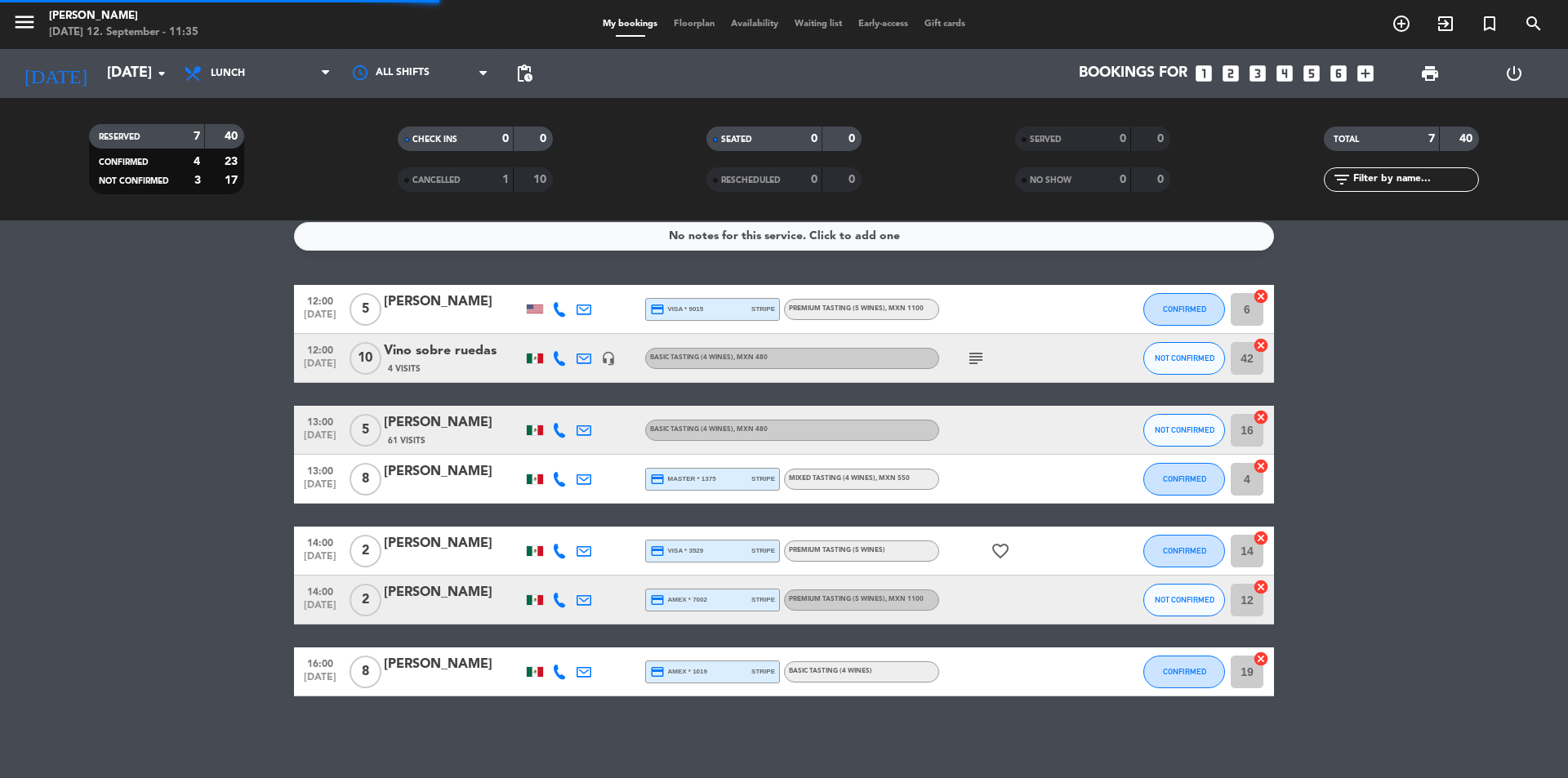
scroll to position [11, 0]
click at [983, 357] on icon "subject" at bounding box center [976, 358] width 19 height 19
click at [401, 348] on div "Vino sobre ruedas" at bounding box center [453, 351] width 139 height 21
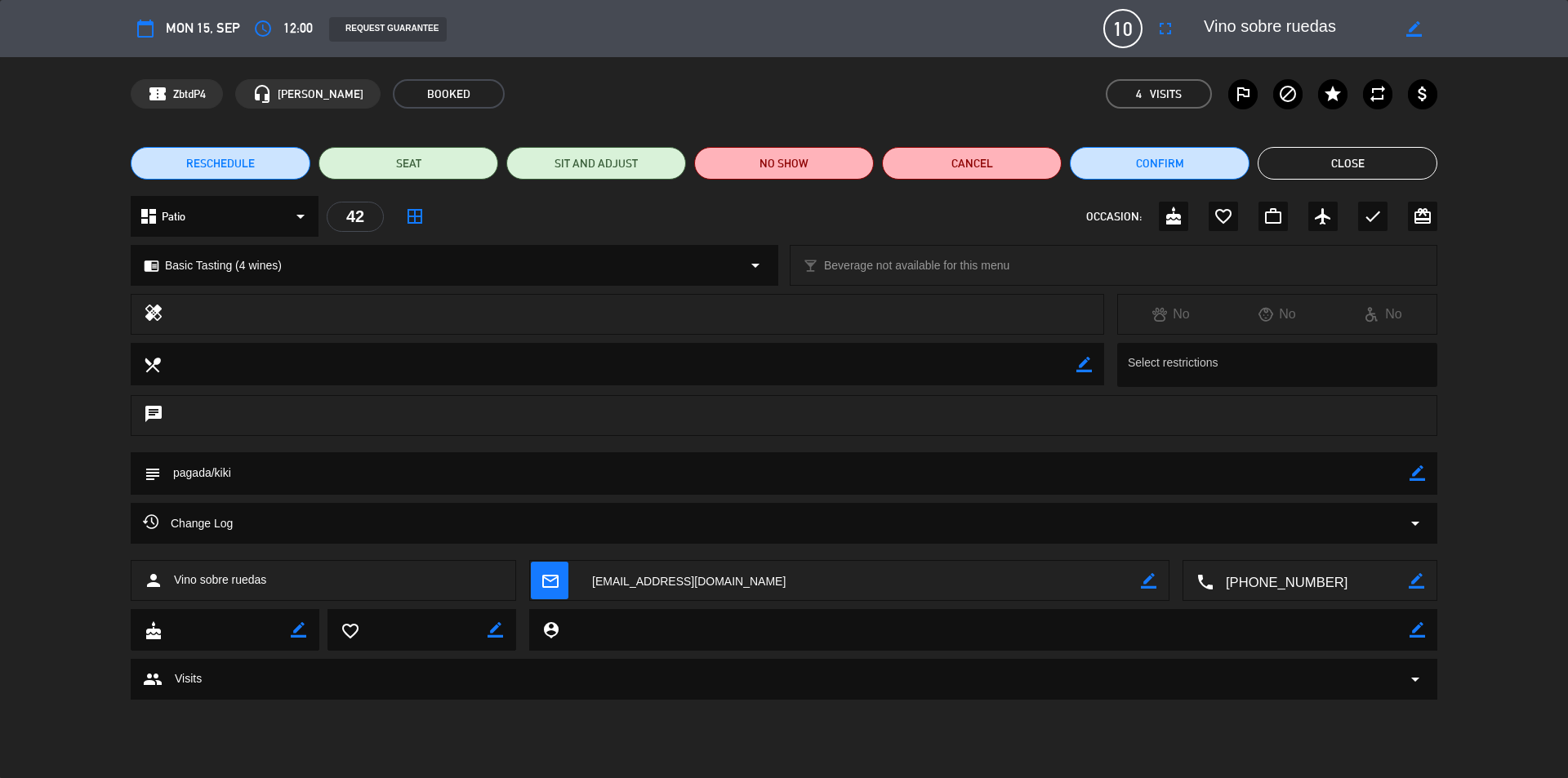
click at [1424, 474] on icon "border_color" at bounding box center [1417, 474] width 16 height 16
type textarea "pagada/kiki... Llegan 12:30"
click at [1422, 474] on icon at bounding box center [1417, 474] width 16 height 16
click at [1362, 166] on button "Close" at bounding box center [1347, 163] width 180 height 33
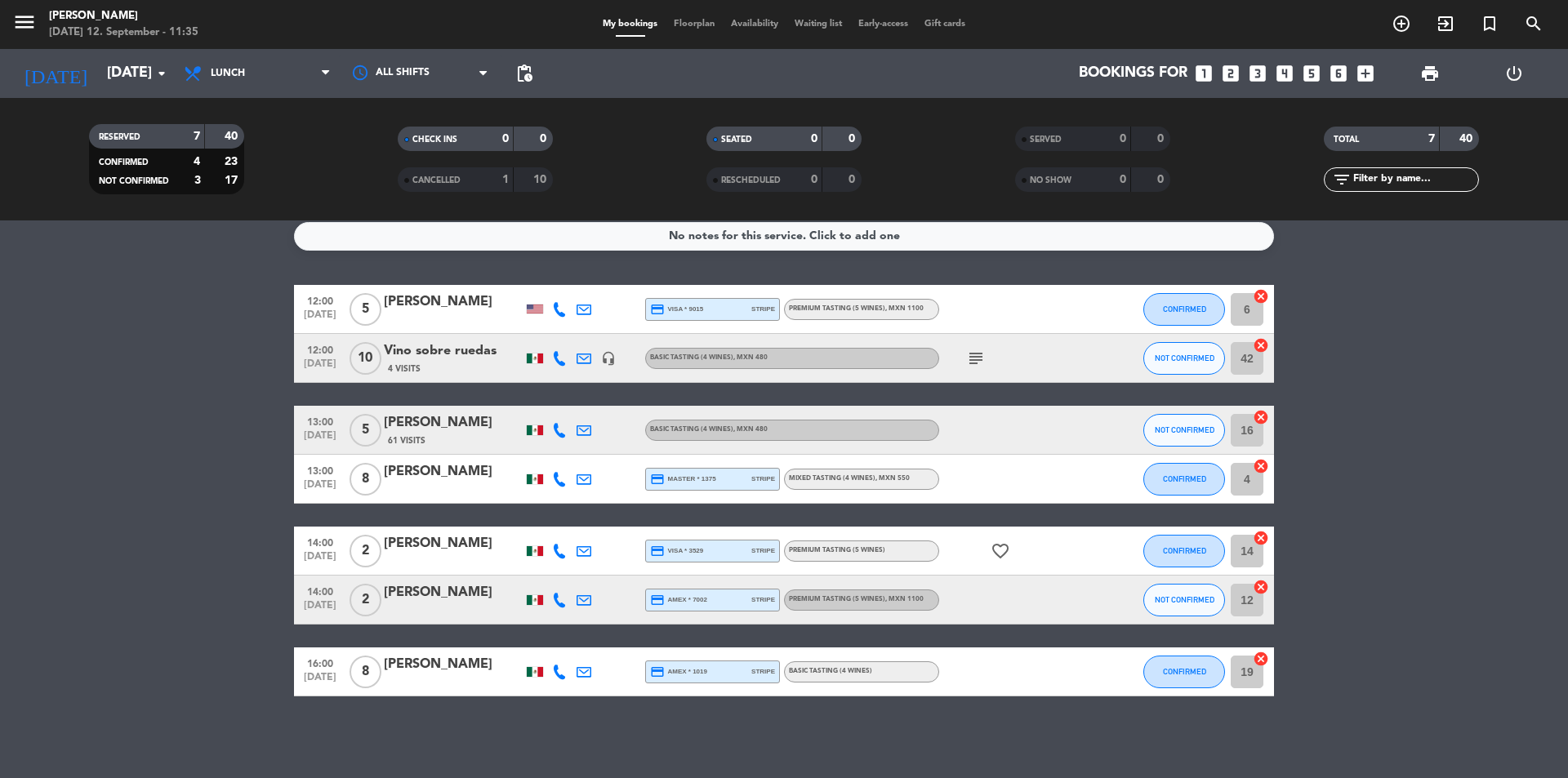
click at [977, 362] on icon "subject" at bounding box center [976, 358] width 19 height 19
click at [139, 59] on input "[DATE]" at bounding box center [194, 73] width 189 height 33
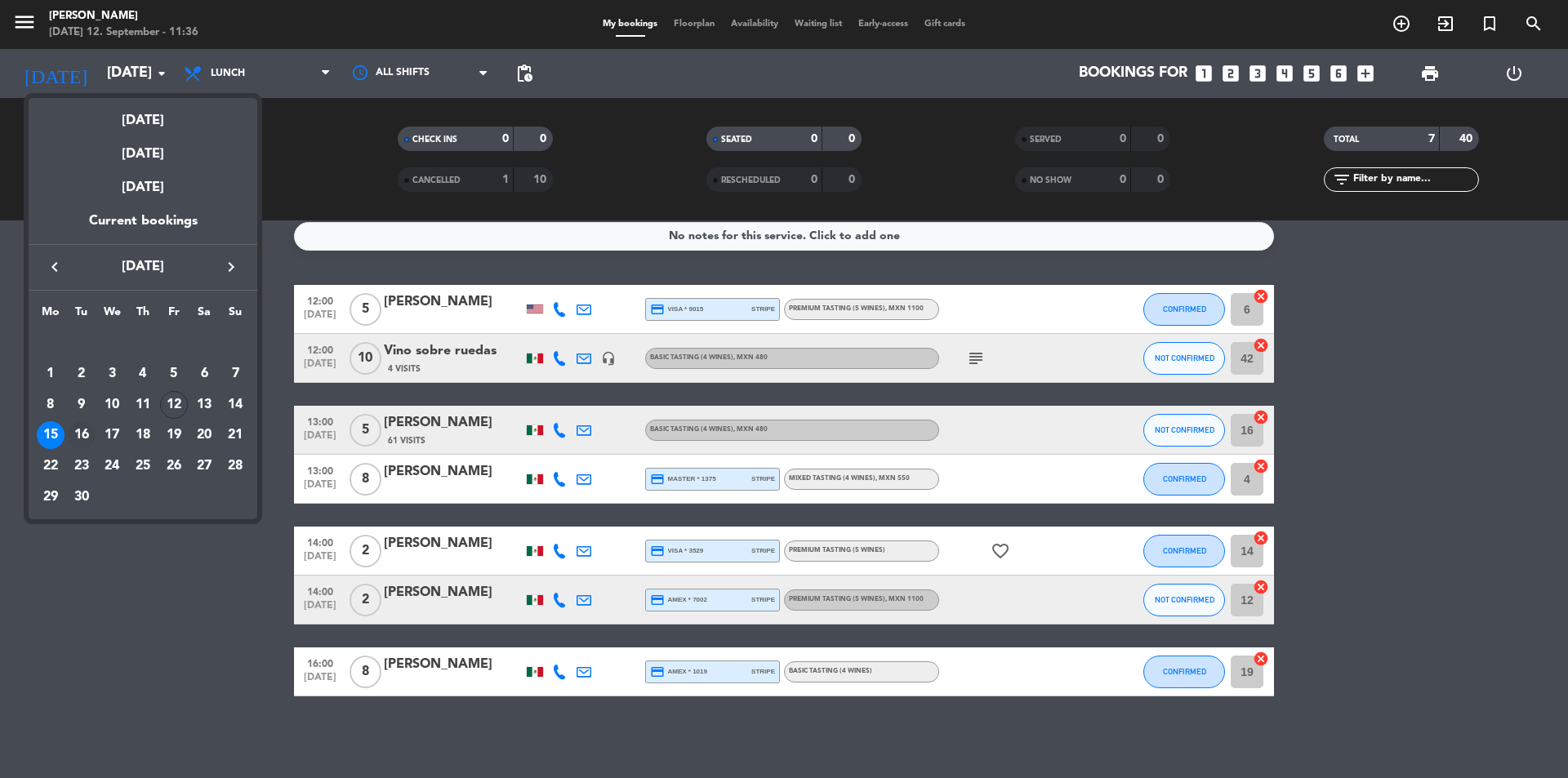
click at [85, 428] on div "16" at bounding box center [81, 435] width 27 height 27
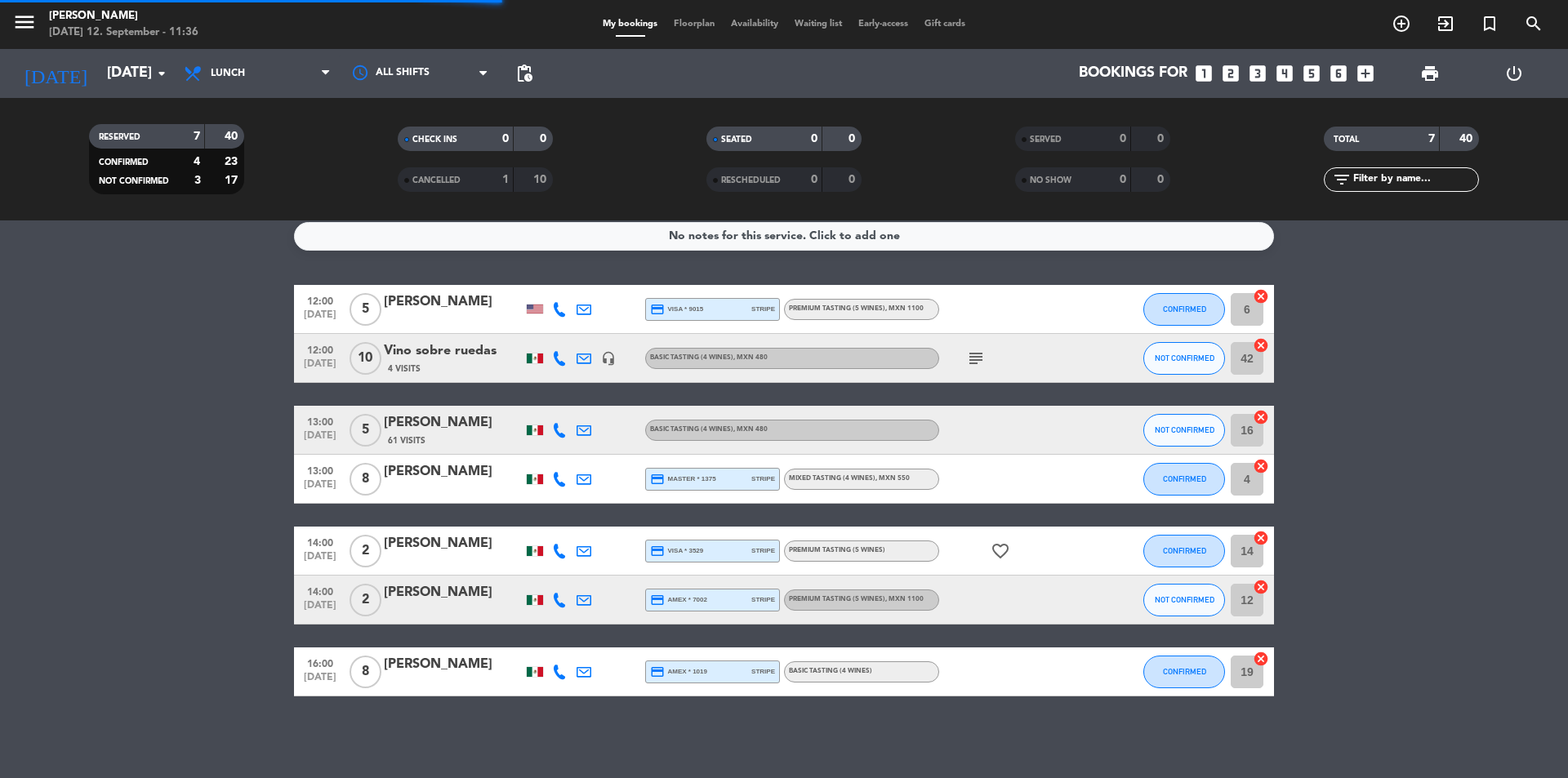
scroll to position [0, 0]
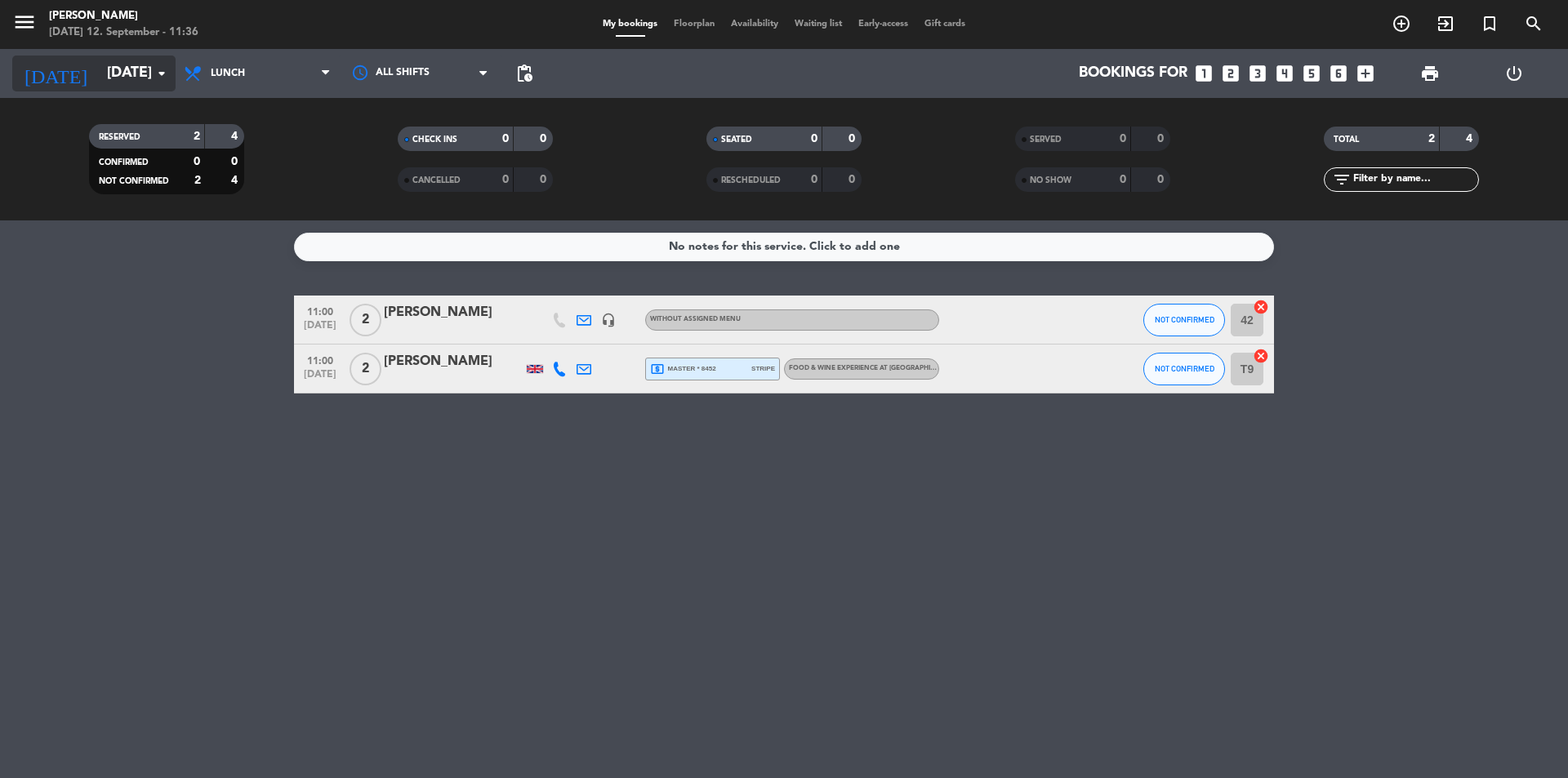
click at [136, 81] on input "[DATE]" at bounding box center [194, 73] width 189 height 33
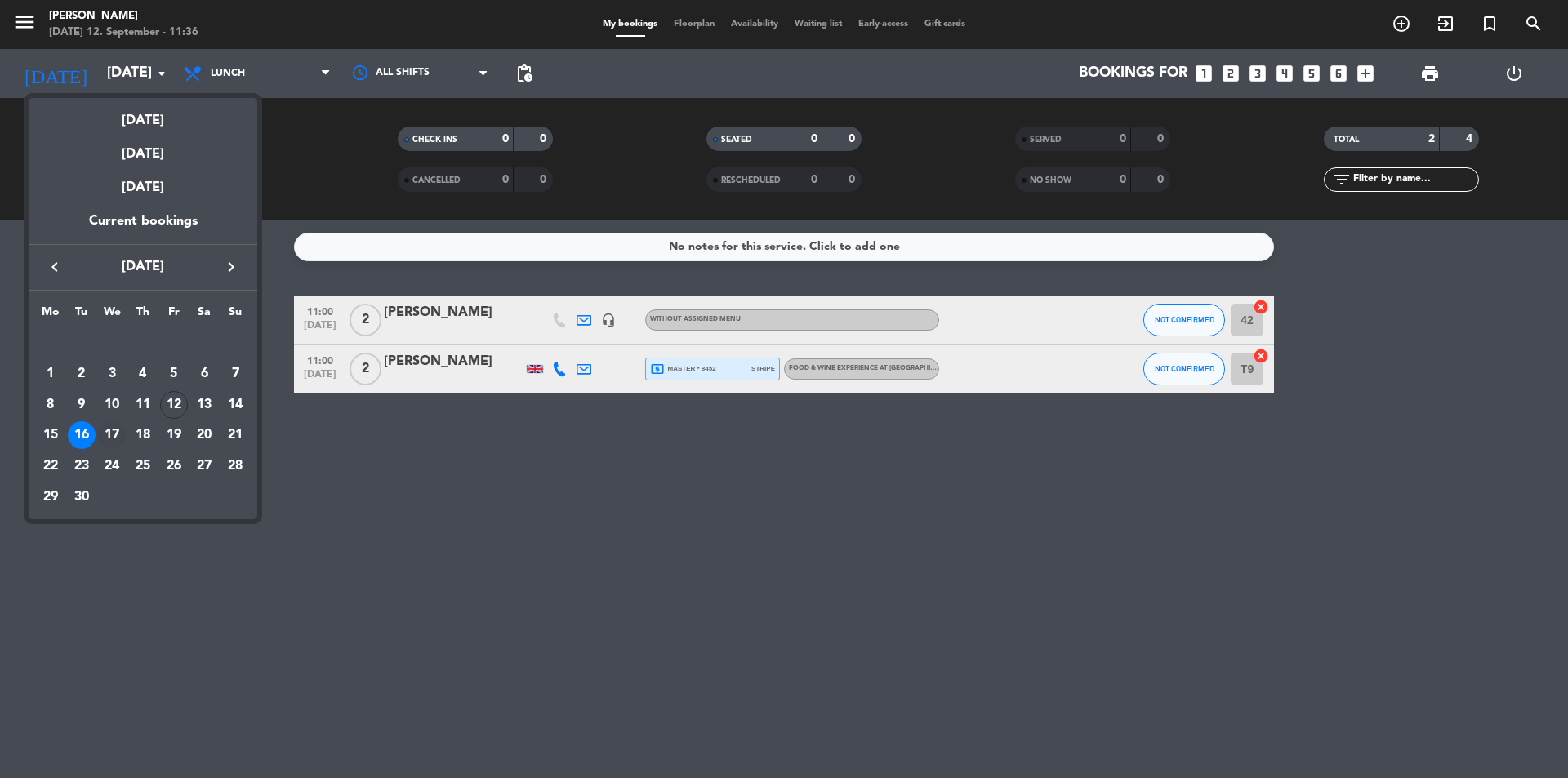
click at [113, 429] on div "17" at bounding box center [112, 435] width 27 height 27
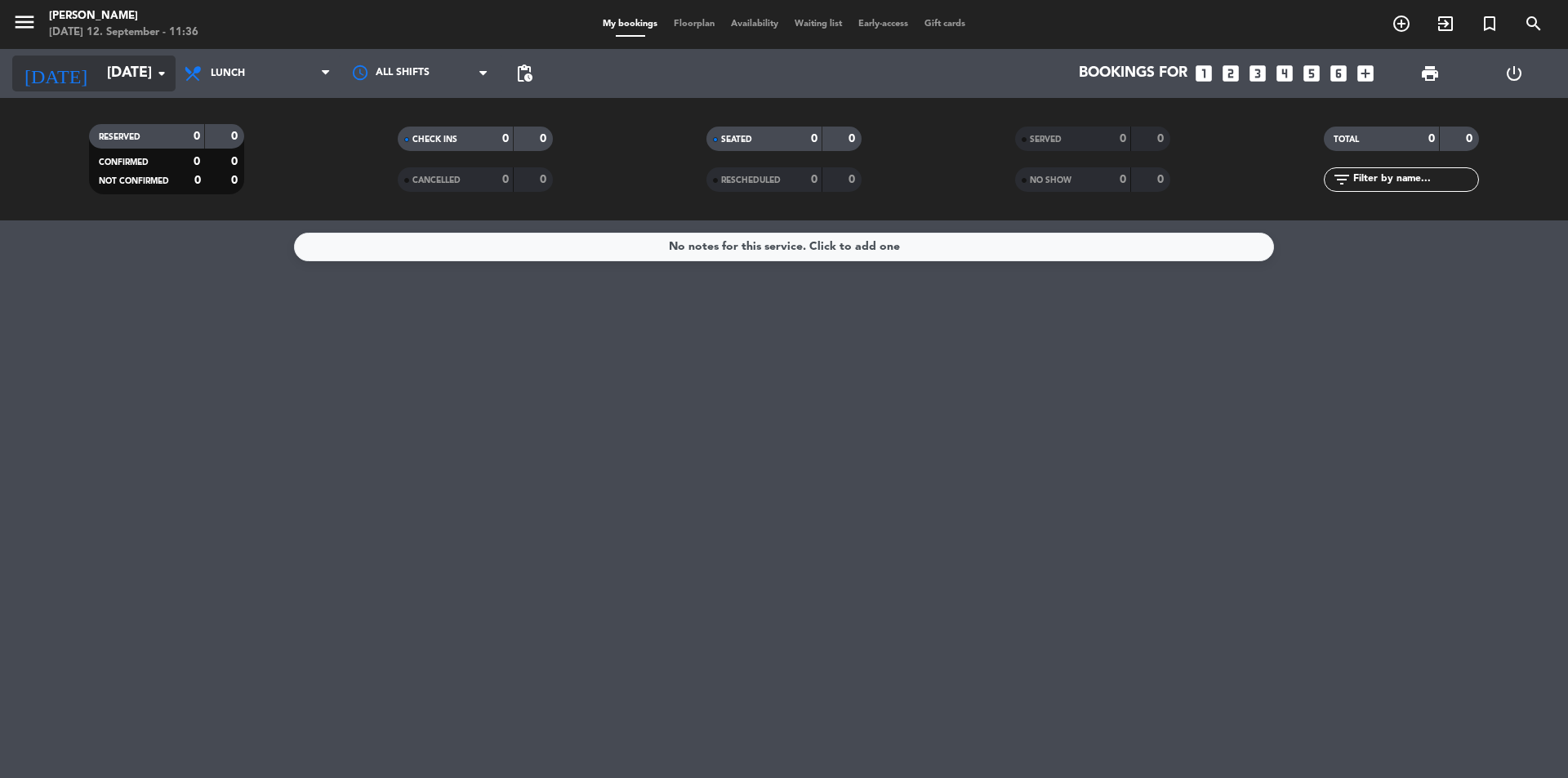
click at [120, 73] on input "[DATE]" at bounding box center [194, 73] width 189 height 33
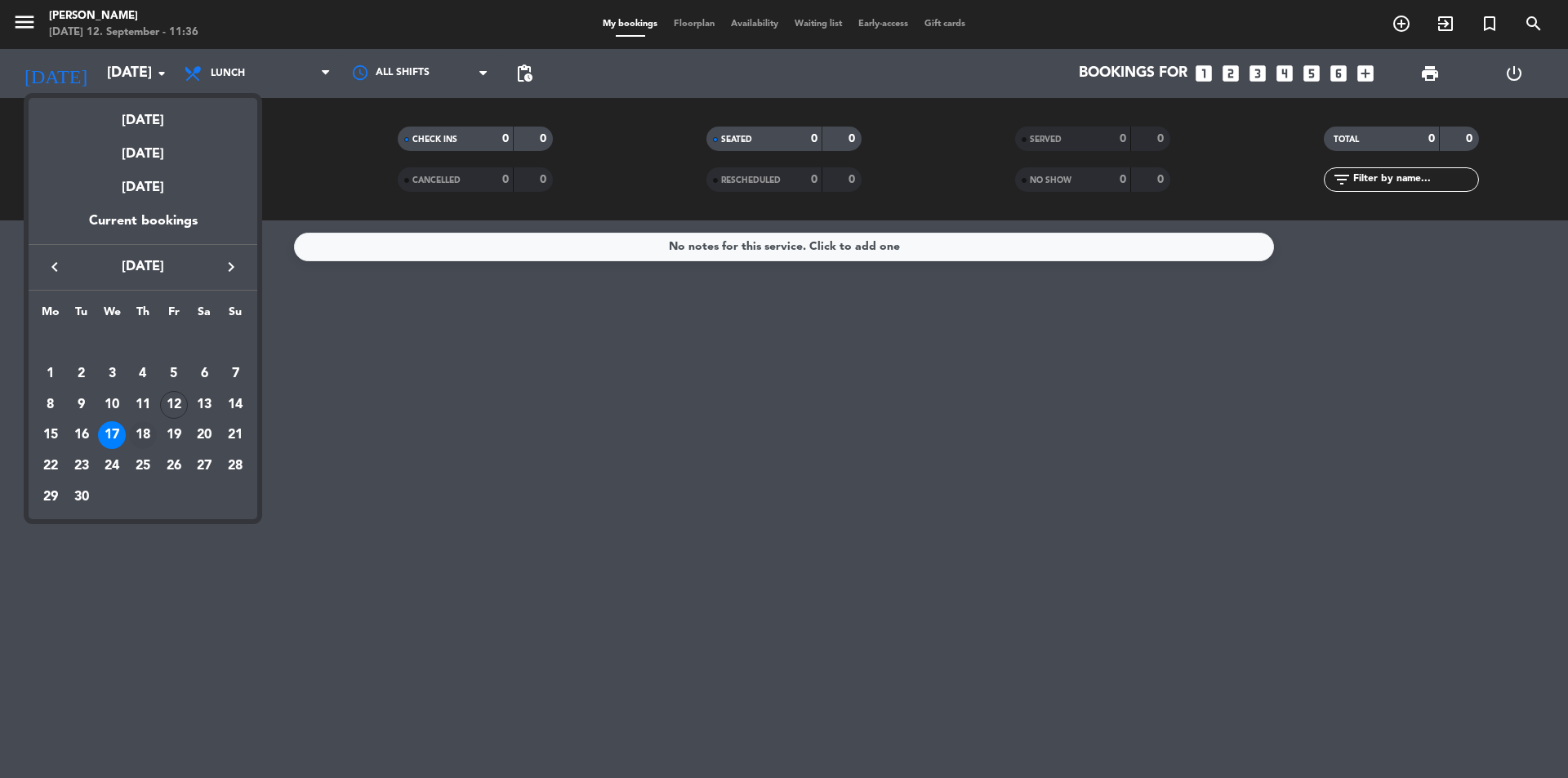
click at [152, 430] on div "18" at bounding box center [143, 435] width 27 height 27
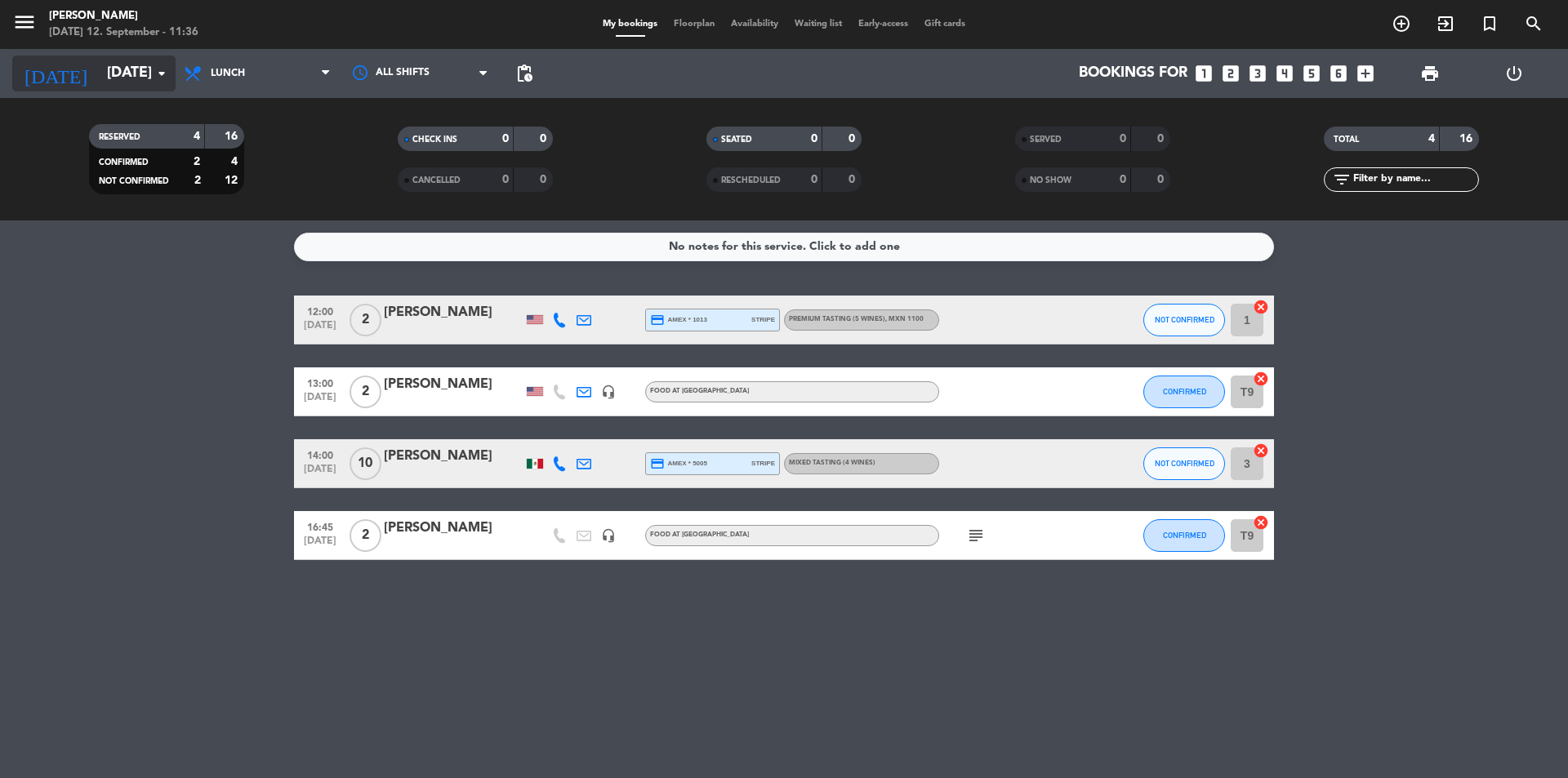
click at [145, 64] on input "[DATE]" at bounding box center [194, 73] width 189 height 33
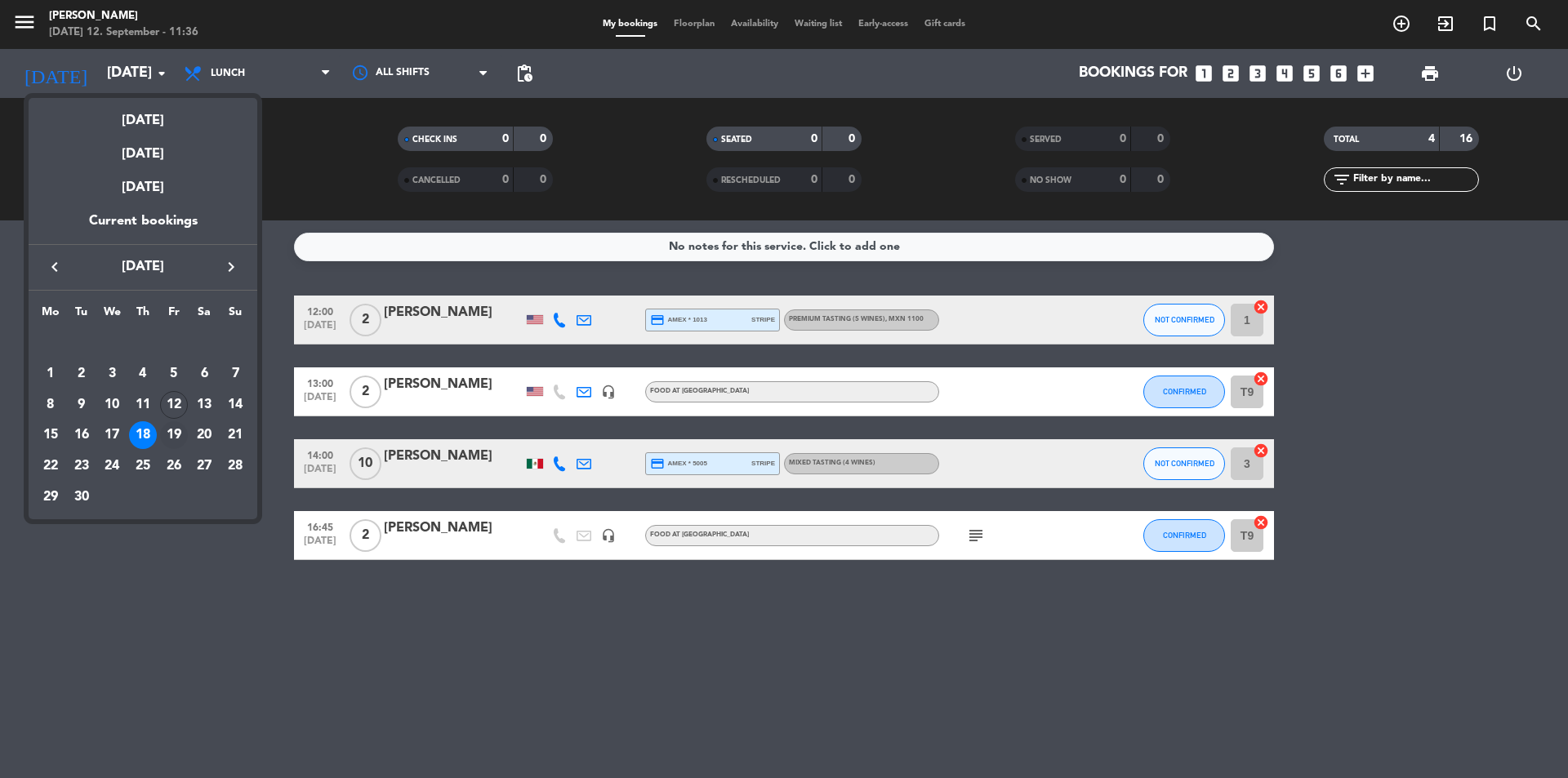
click at [170, 432] on div "19" at bounding box center [174, 435] width 27 height 27
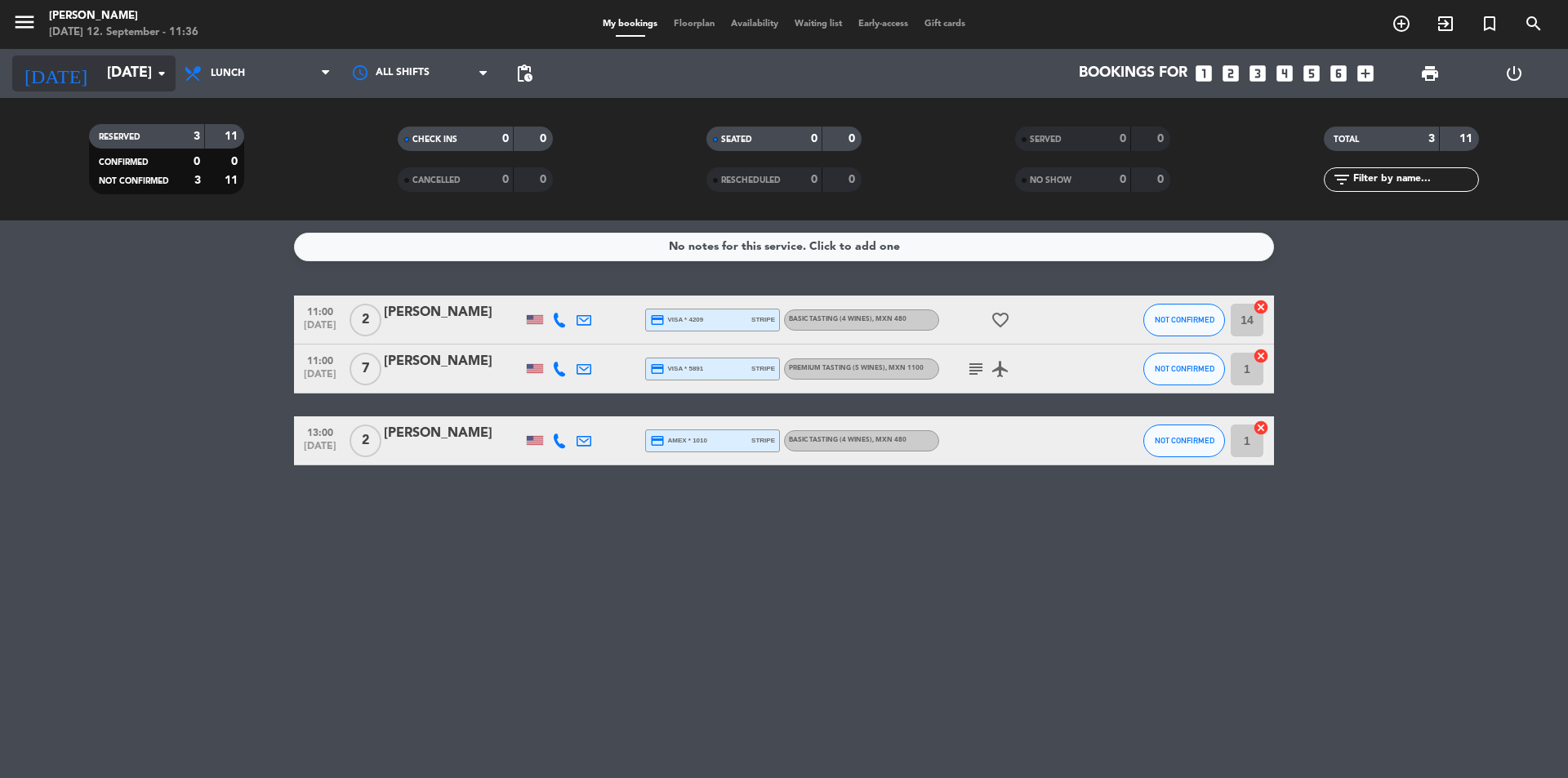
click at [104, 61] on input "[DATE]" at bounding box center [194, 73] width 189 height 33
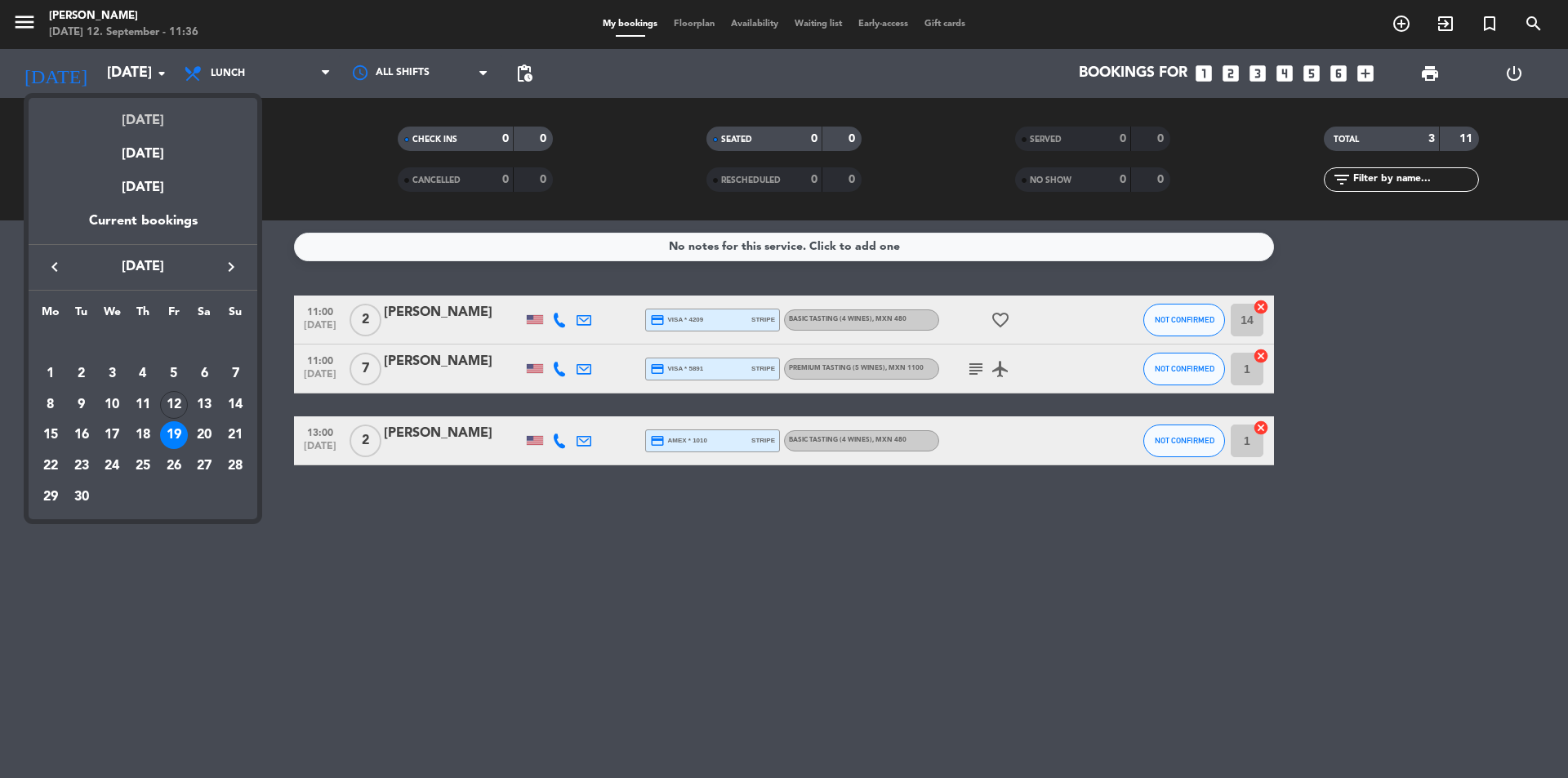
click at [158, 119] on div "[DATE]" at bounding box center [143, 115] width 228 height 34
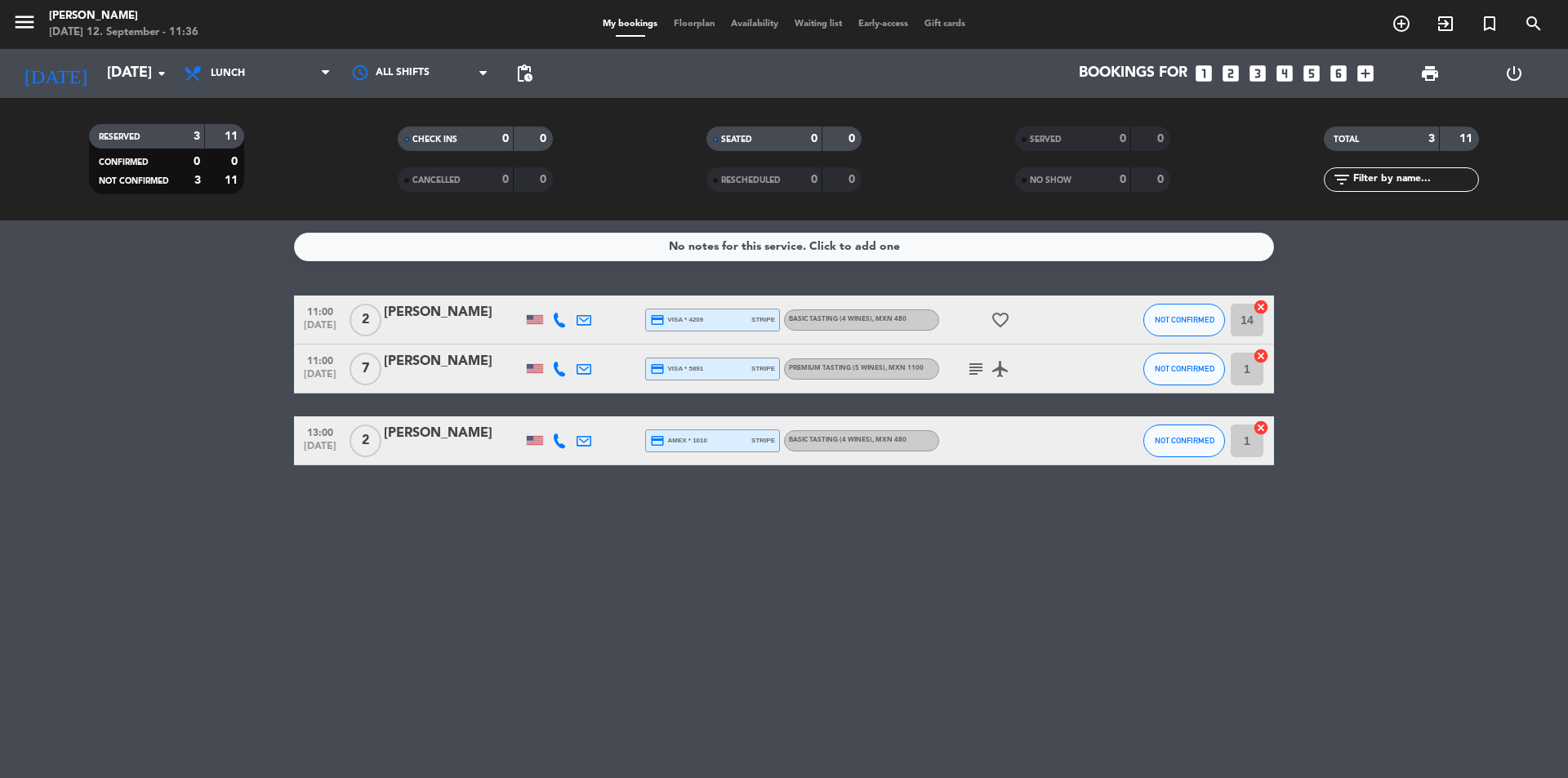
type input "[DATE]"
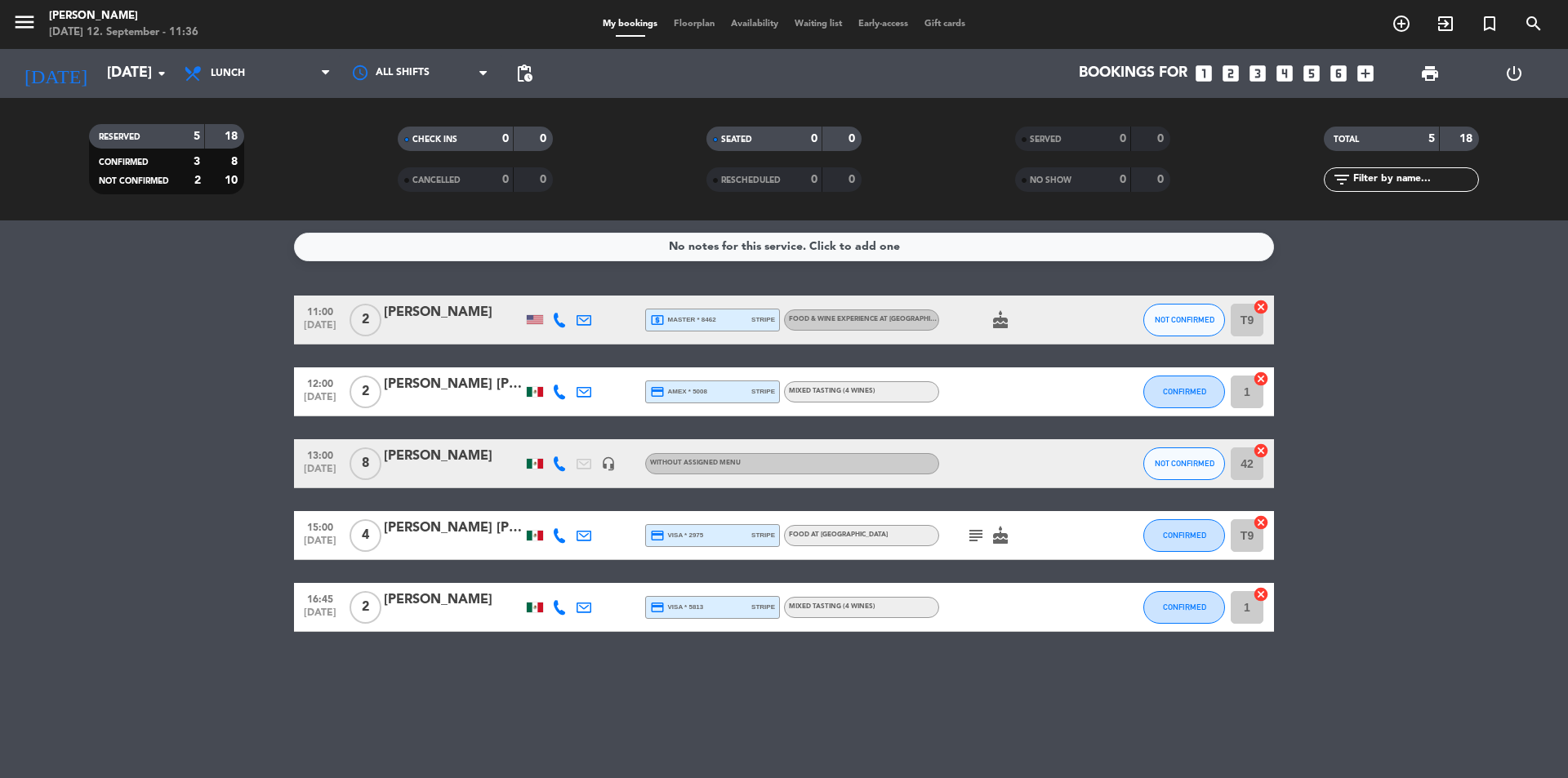
click at [470, 318] on div "[PERSON_NAME]" at bounding box center [453, 312] width 139 height 21
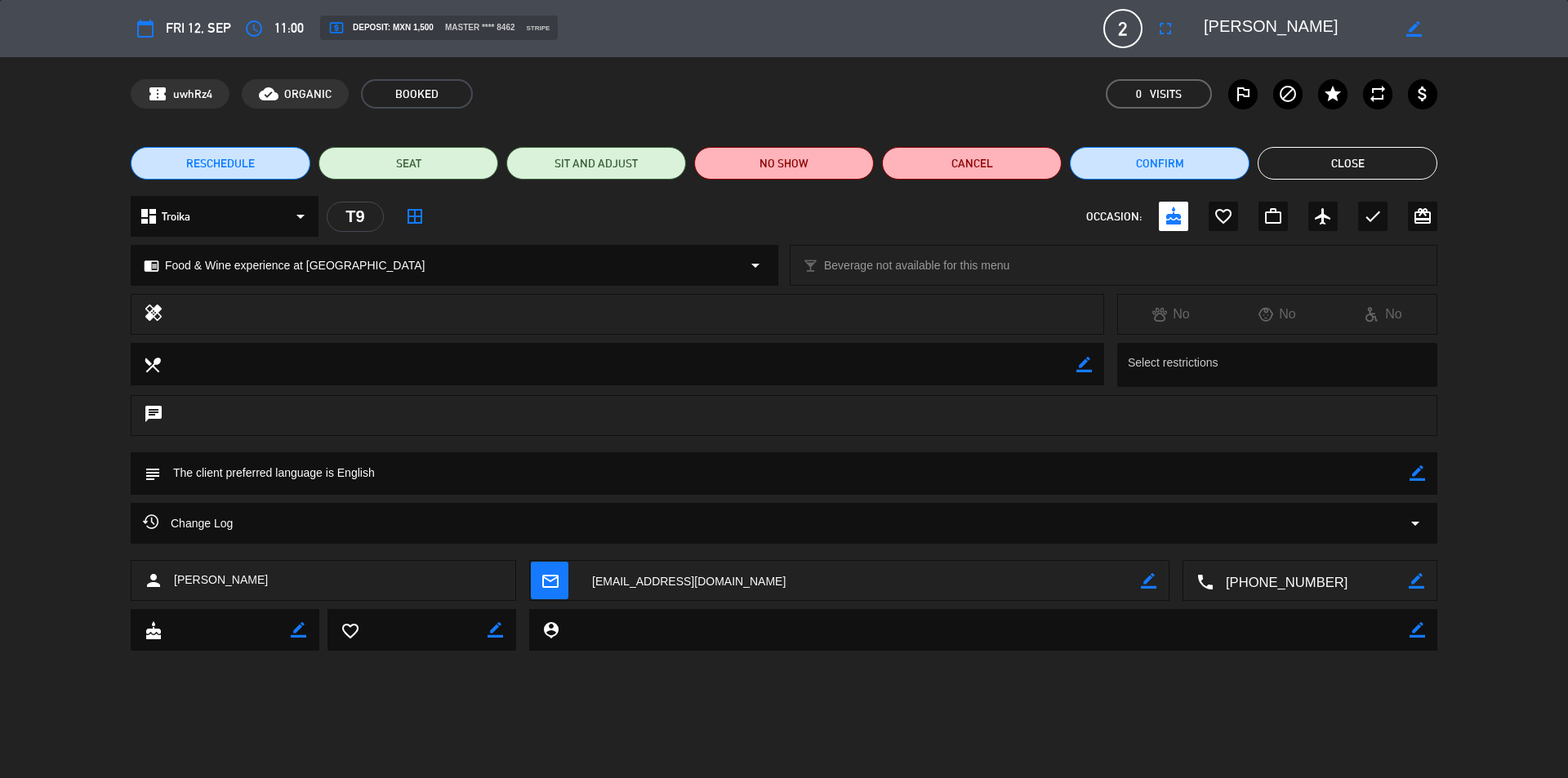
click at [1373, 160] on button "Close" at bounding box center [1347, 163] width 180 height 33
